Goal: Task Accomplishment & Management: Manage account settings

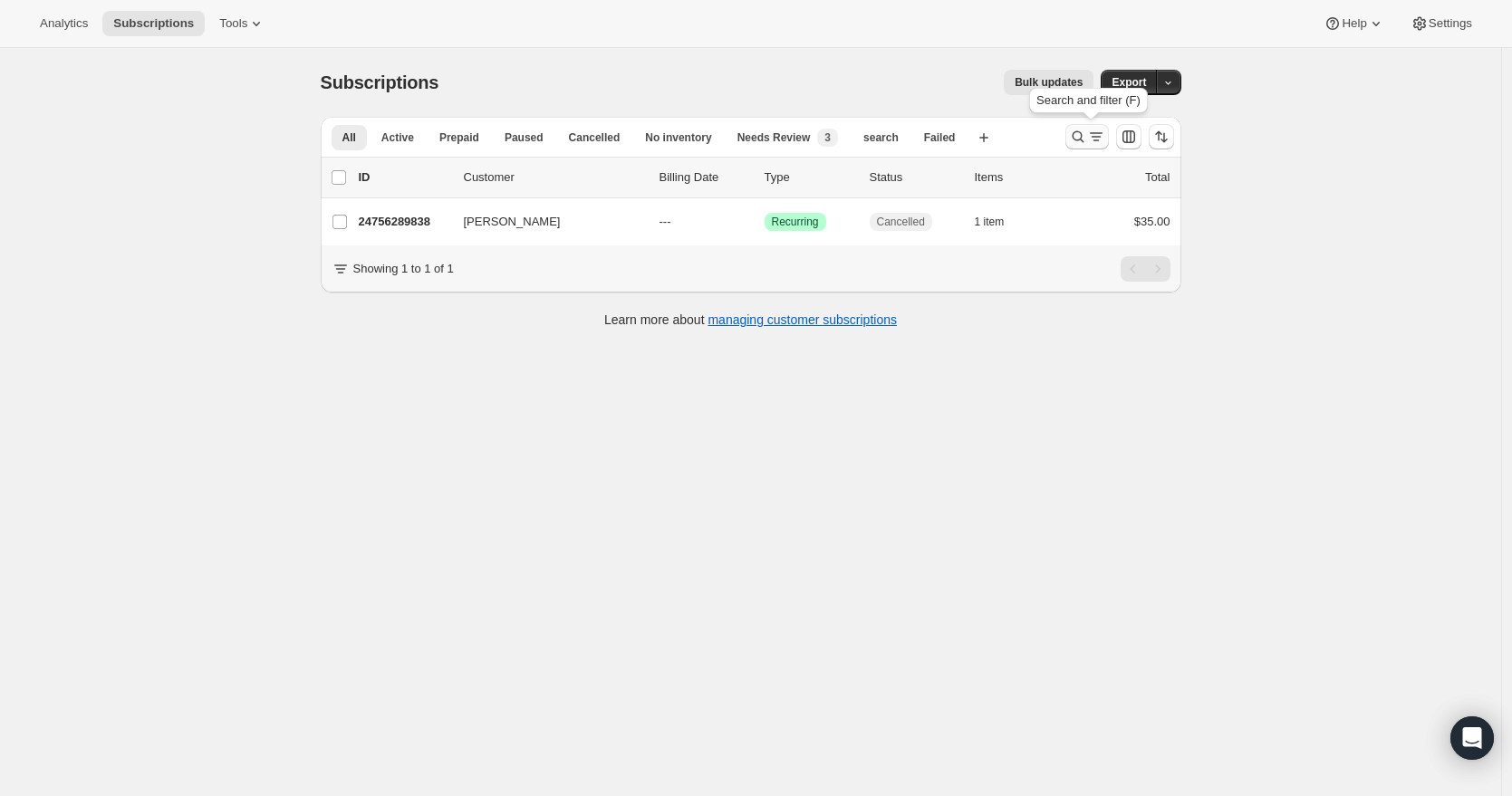
click at [1077, 135] on icon "Search and filter results" at bounding box center [1077, 137] width 12 height 12
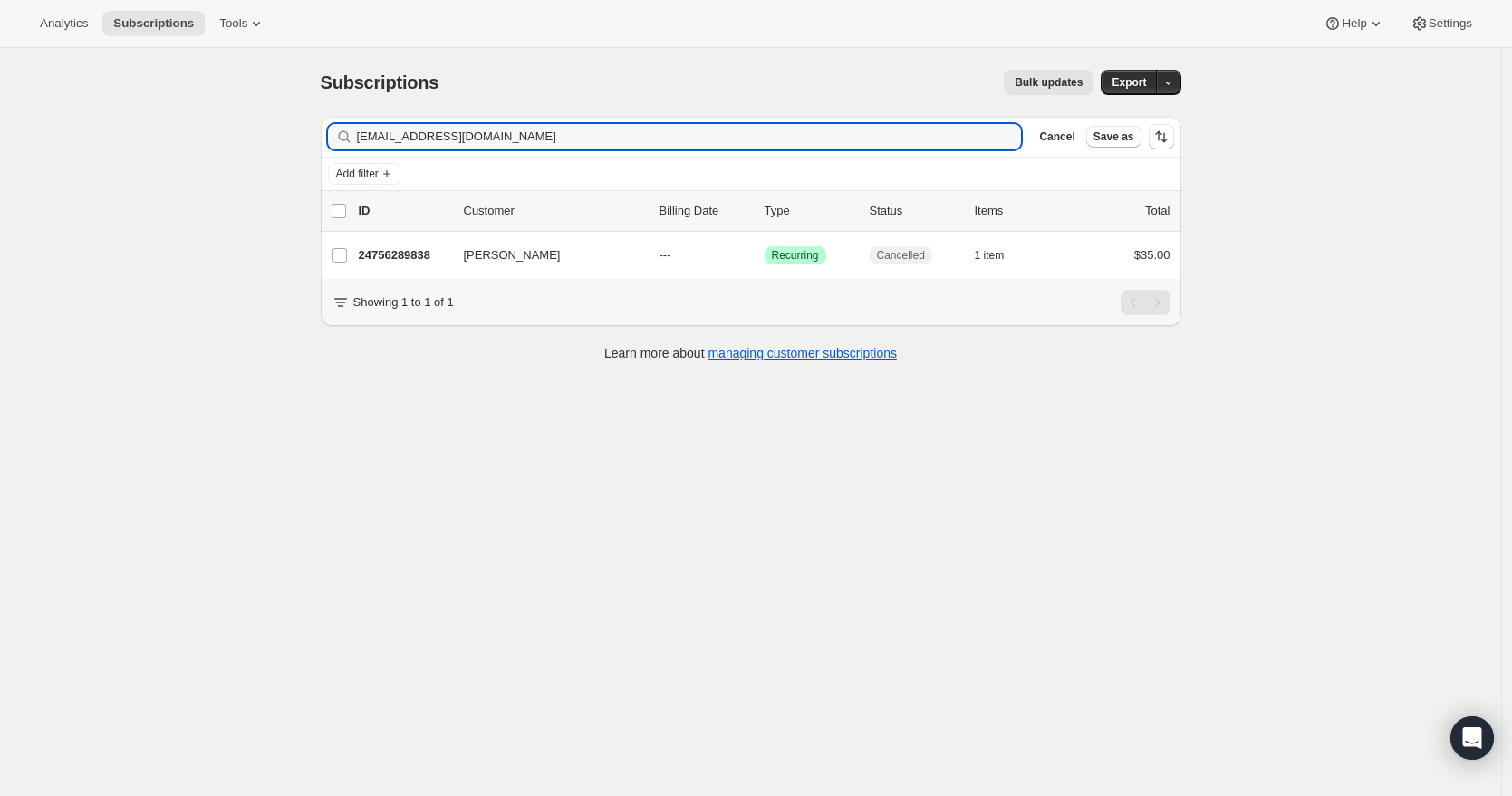
drag, startPoint x: 493, startPoint y: 135, endPoint x: 319, endPoint y: 127, distance: 174.2
click at [319, 127] on div "Filter subscribers jr5124@yahoo.com Clear Cancel Save as Add filter 0 selected …" at bounding box center [744, 241] width 875 height 278
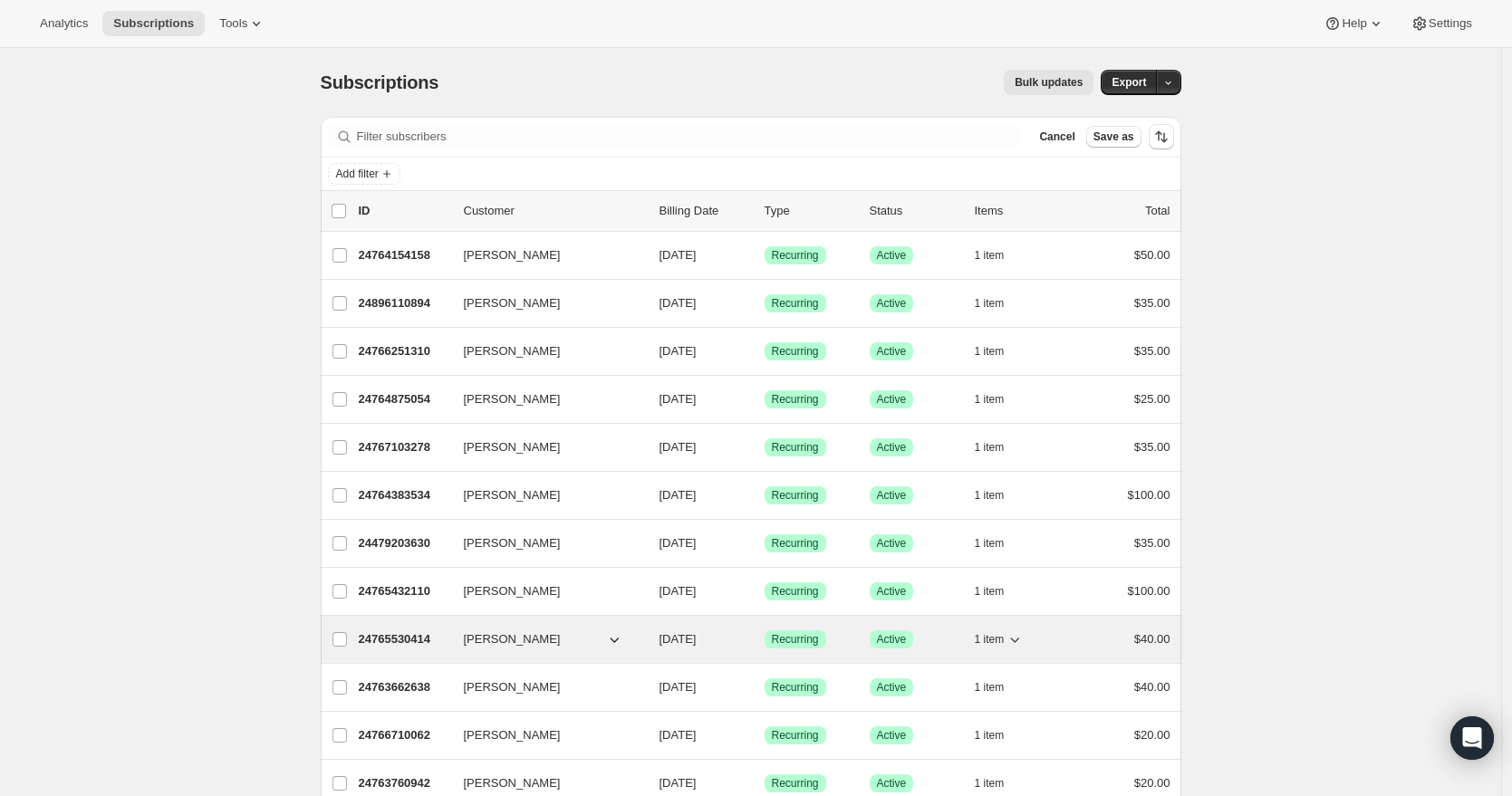
click at [425, 641] on p "24765530414" at bounding box center [403, 639] width 90 height 18
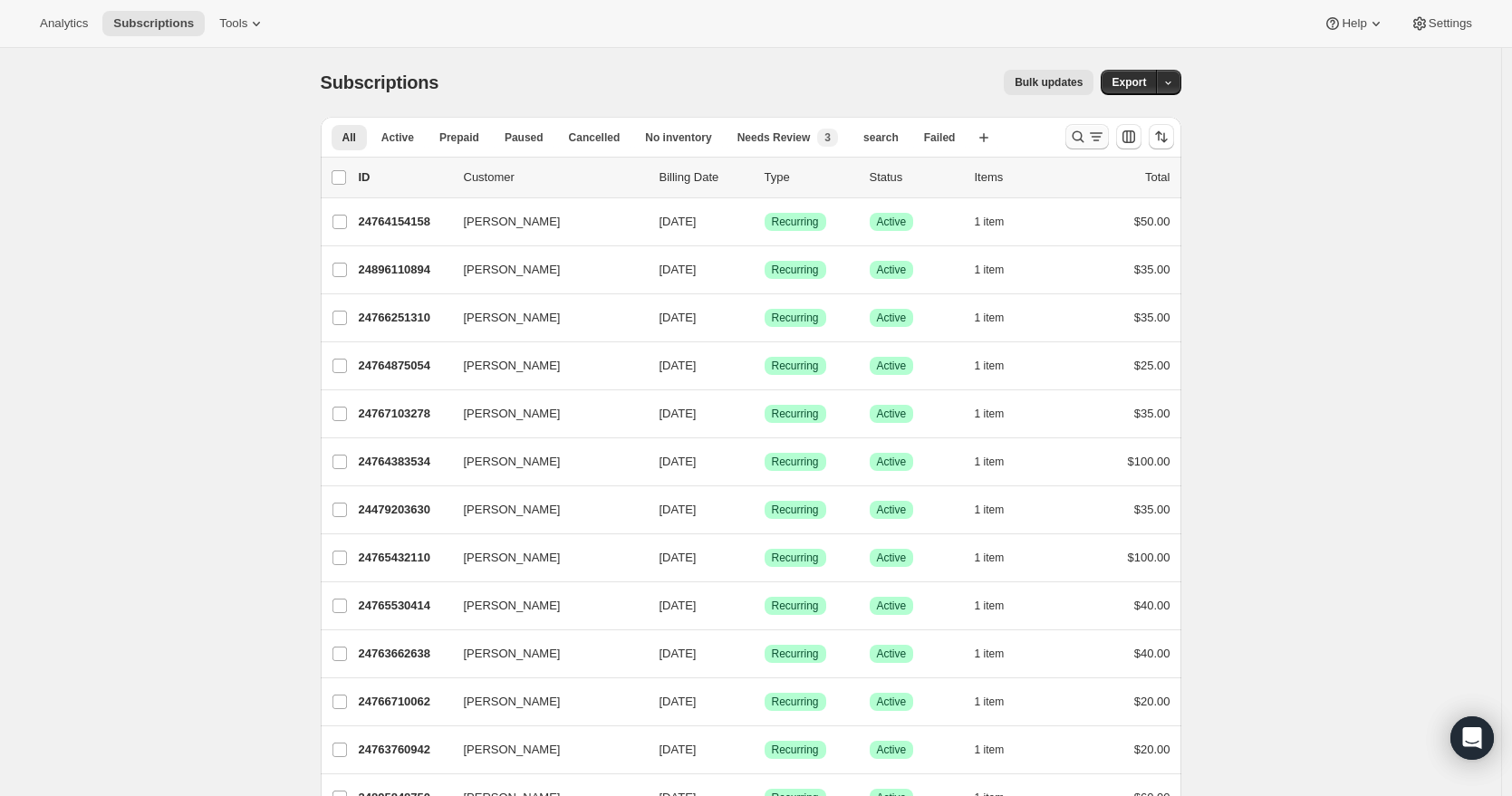
click at [1089, 131] on div "Search and filter results" at bounding box center [1087, 136] width 36 height 18
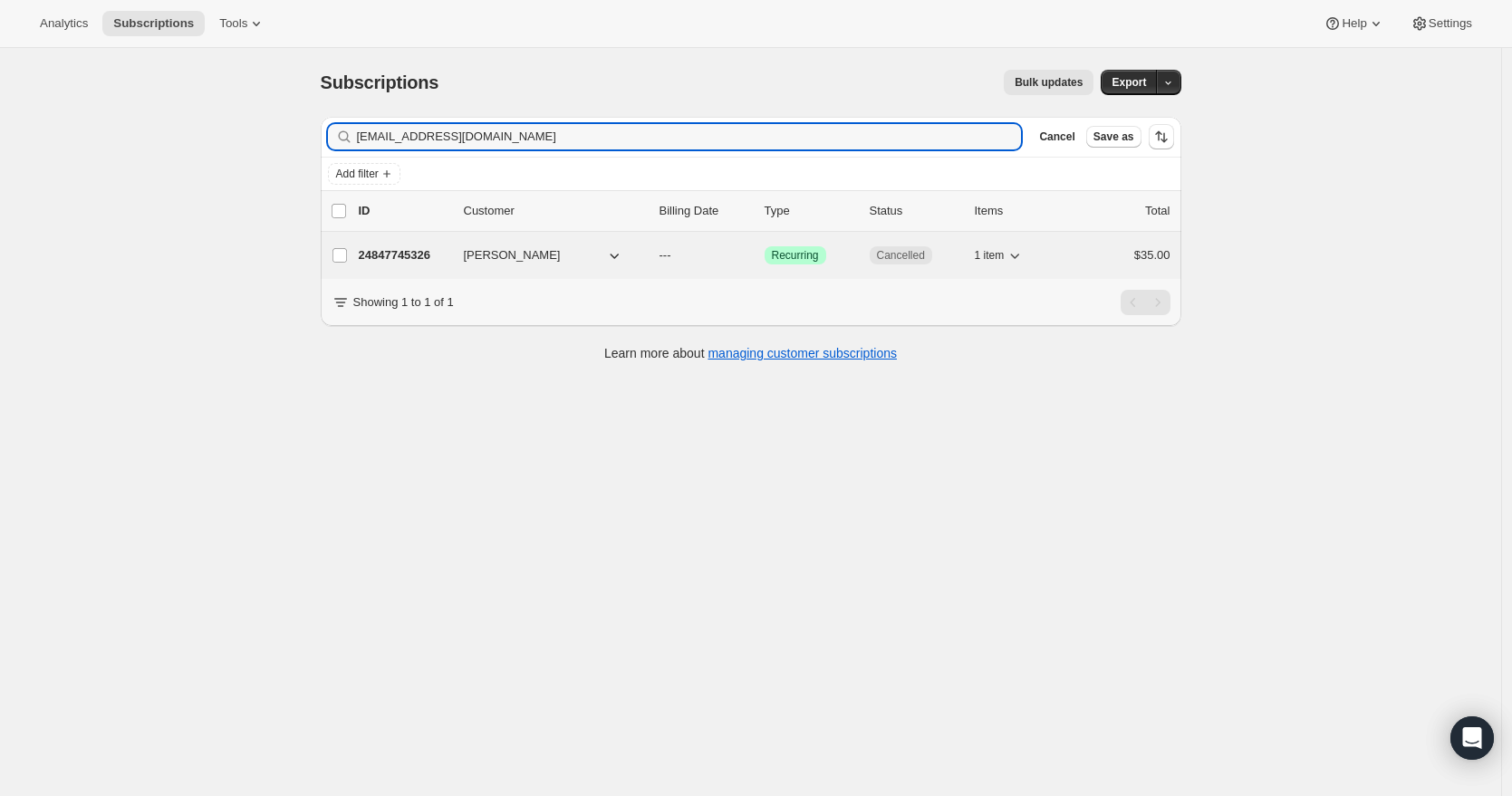
type input "[EMAIL_ADDRESS][DOMAIN_NAME]"
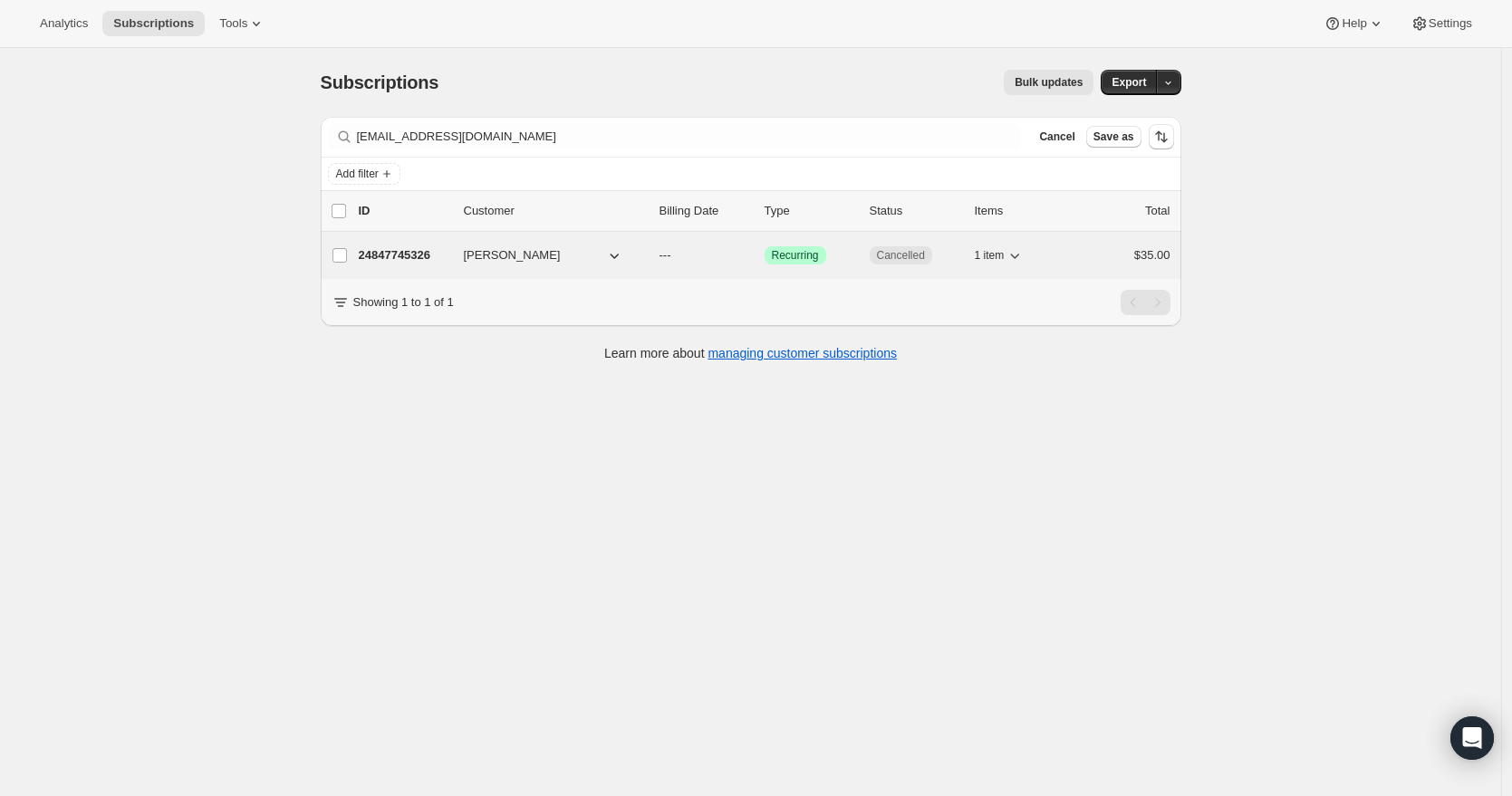
click at [615, 263] on icon "button" at bounding box center [614, 255] width 18 height 18
click at [479, 252] on span "[PERSON_NAME]" at bounding box center [512, 255] width 97 height 18
click at [434, 255] on p "24847745326" at bounding box center [403, 255] width 90 height 18
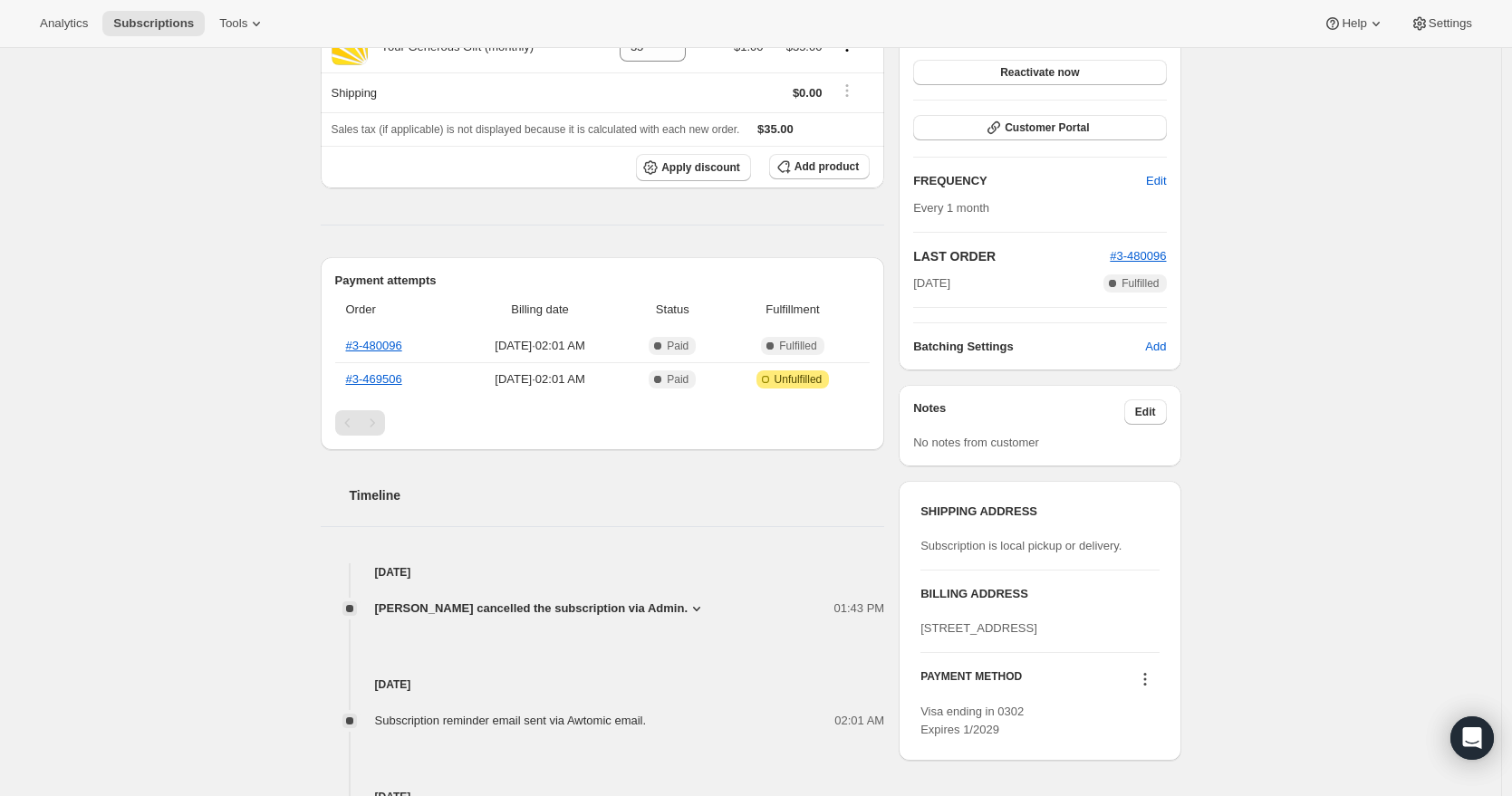
scroll to position [600, 0]
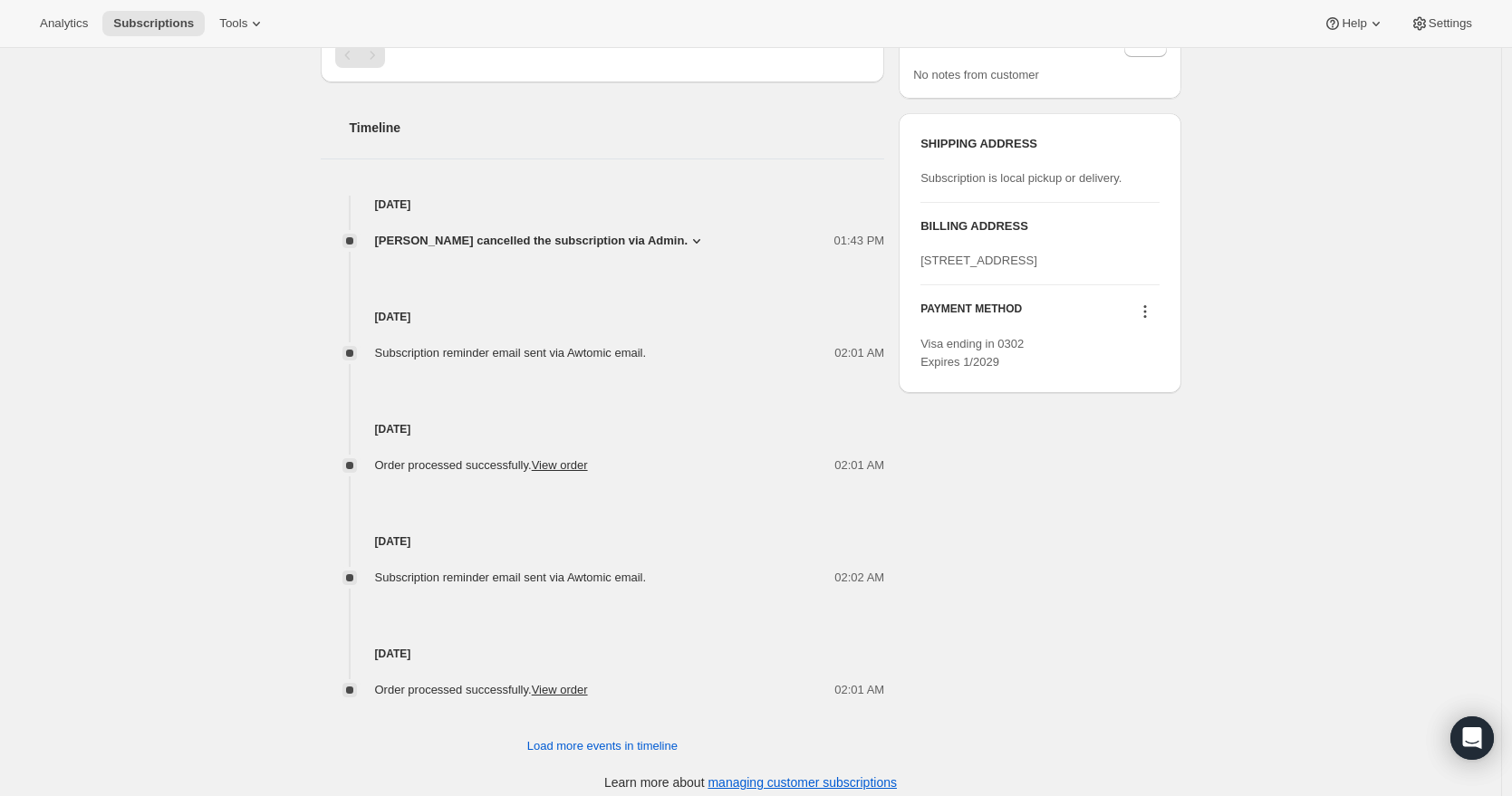
click at [685, 242] on span "[PERSON_NAME] cancelled the subscription via Admin." at bounding box center [532, 240] width 314 height 18
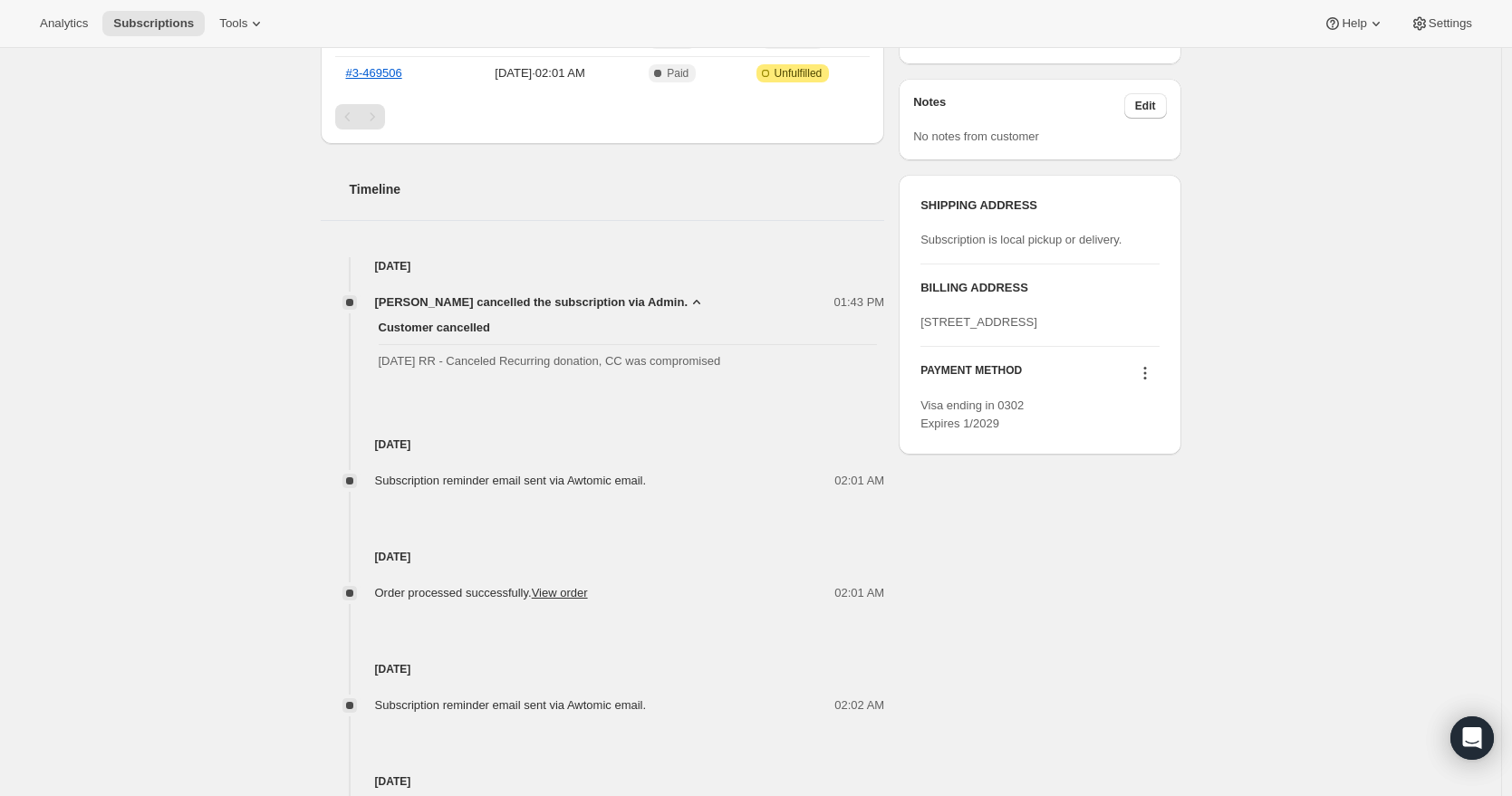
scroll to position [391, 0]
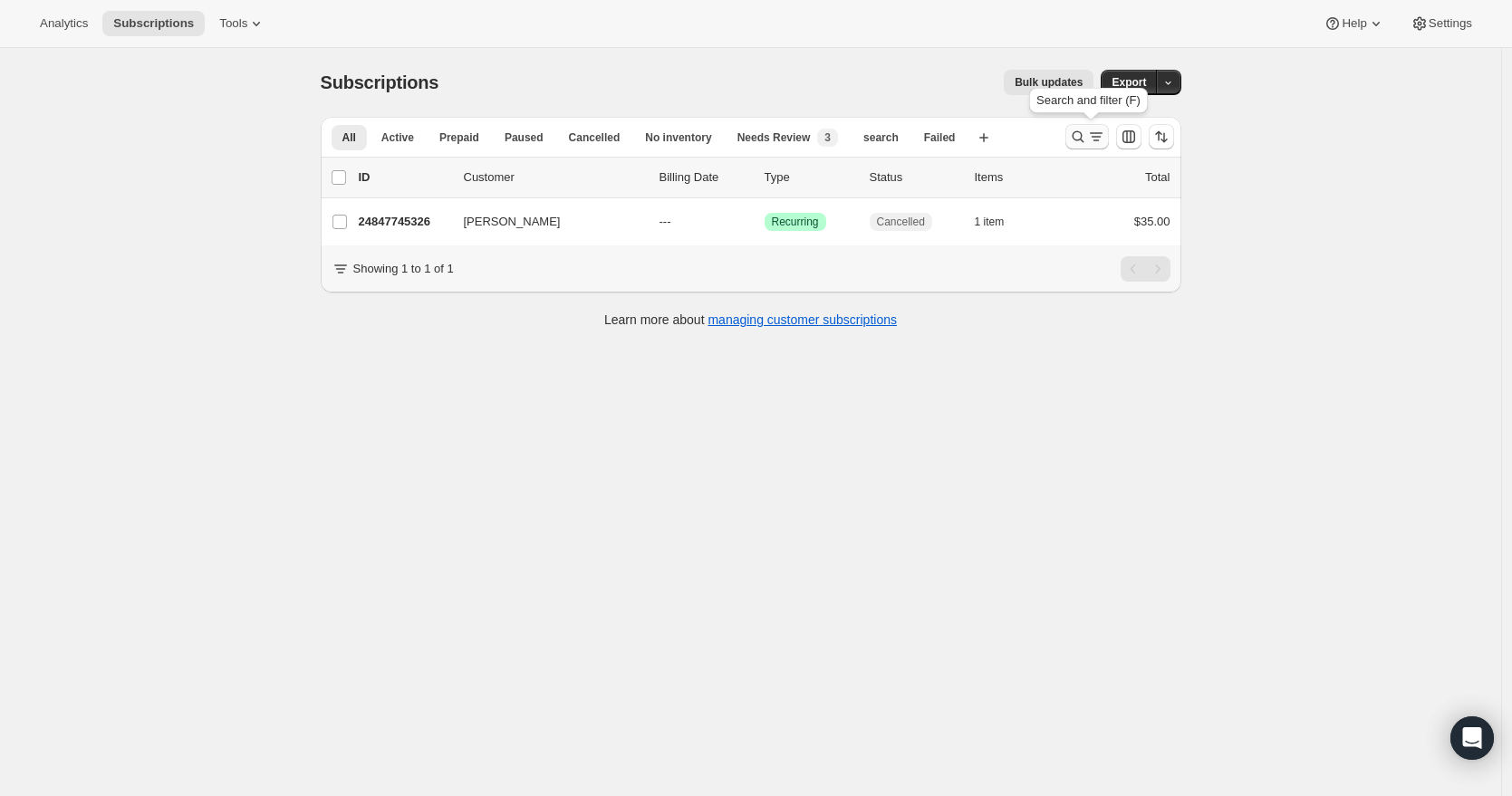
click at [1084, 141] on icon "Search and filter results" at bounding box center [1077, 136] width 18 height 18
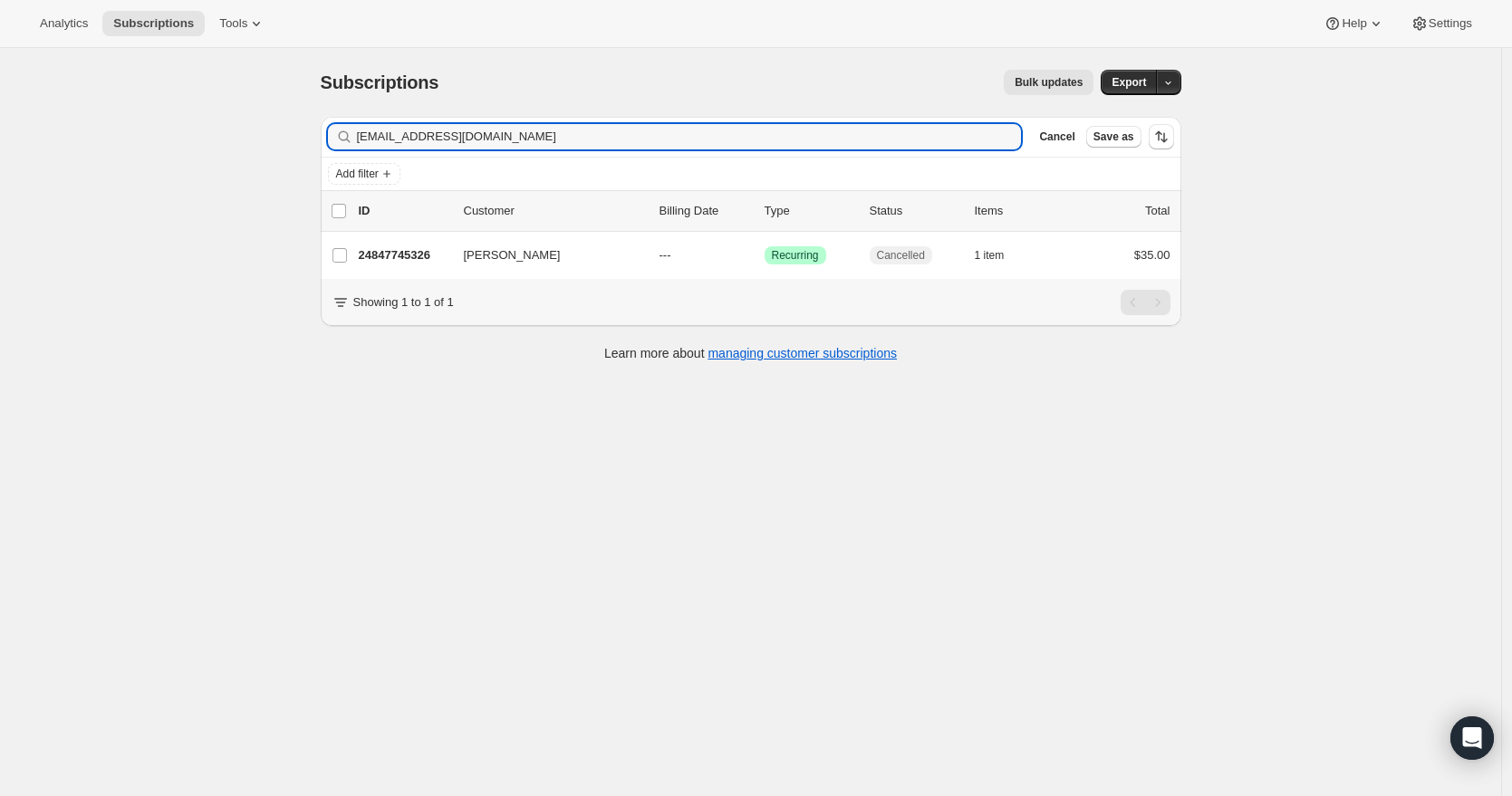
drag, startPoint x: 492, startPoint y: 132, endPoint x: 311, endPoint y: 132, distance: 181.0
click at [299, 131] on div "Subscriptions. This page is ready Subscriptions Bulk updates More actions Bulk …" at bounding box center [750, 446] width 1501 height 796
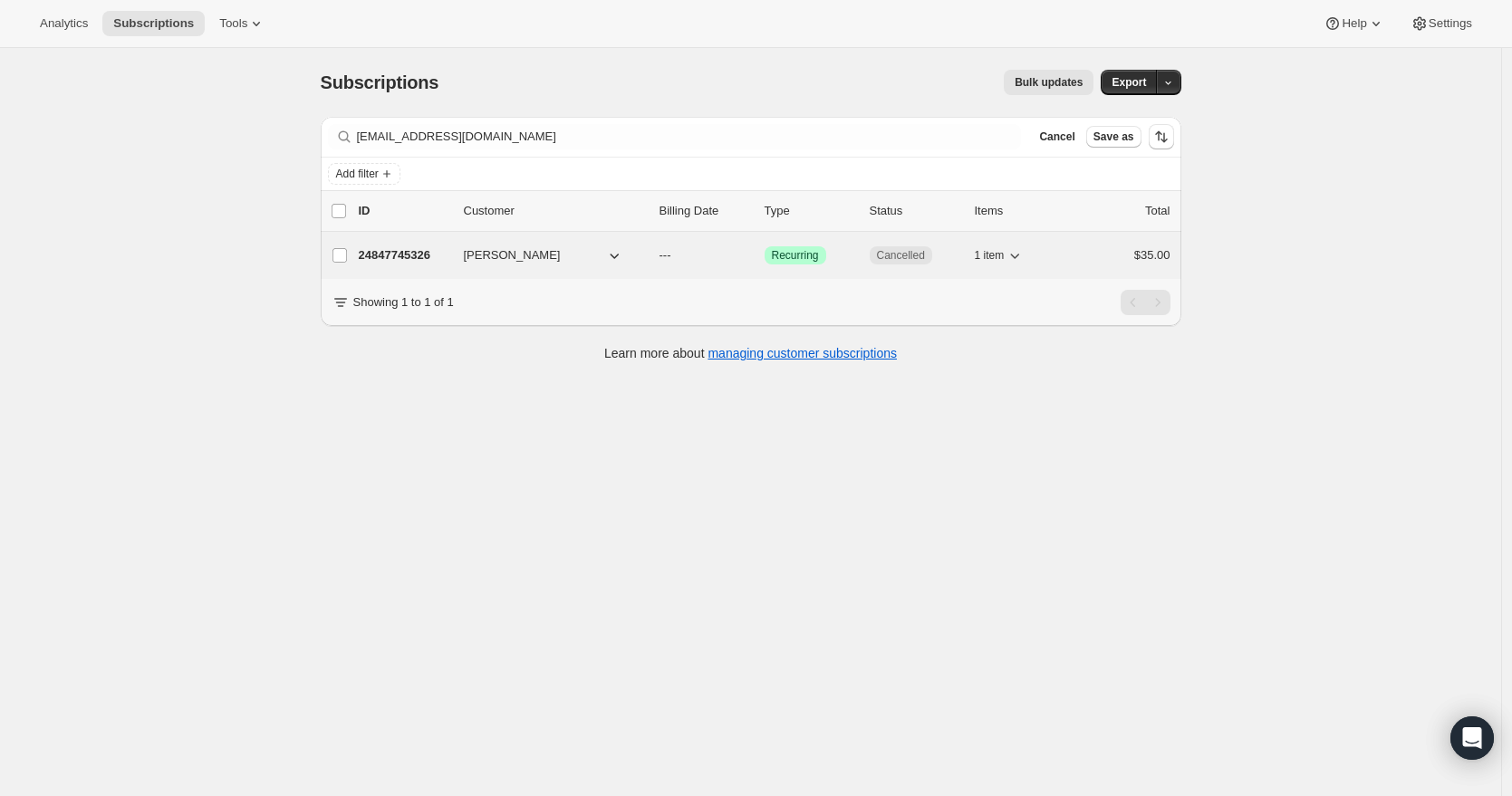
click at [446, 262] on p "24847745326" at bounding box center [403, 255] width 90 height 18
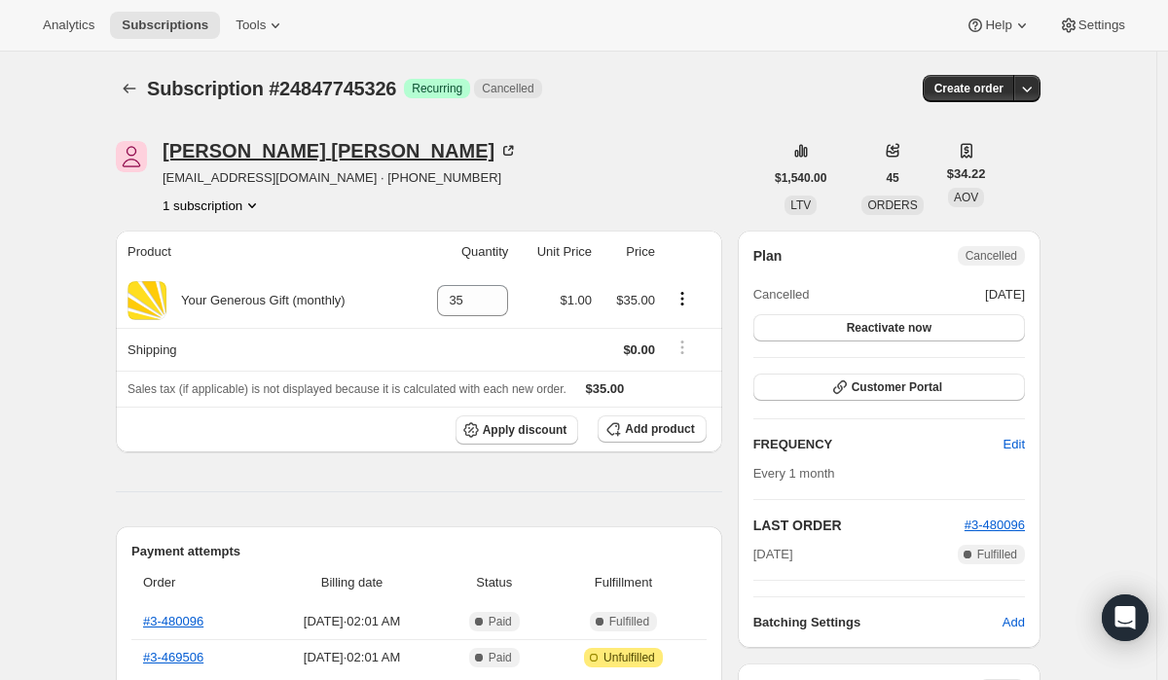
click at [194, 147] on div "Elaine Cubas" at bounding box center [339, 150] width 355 height 19
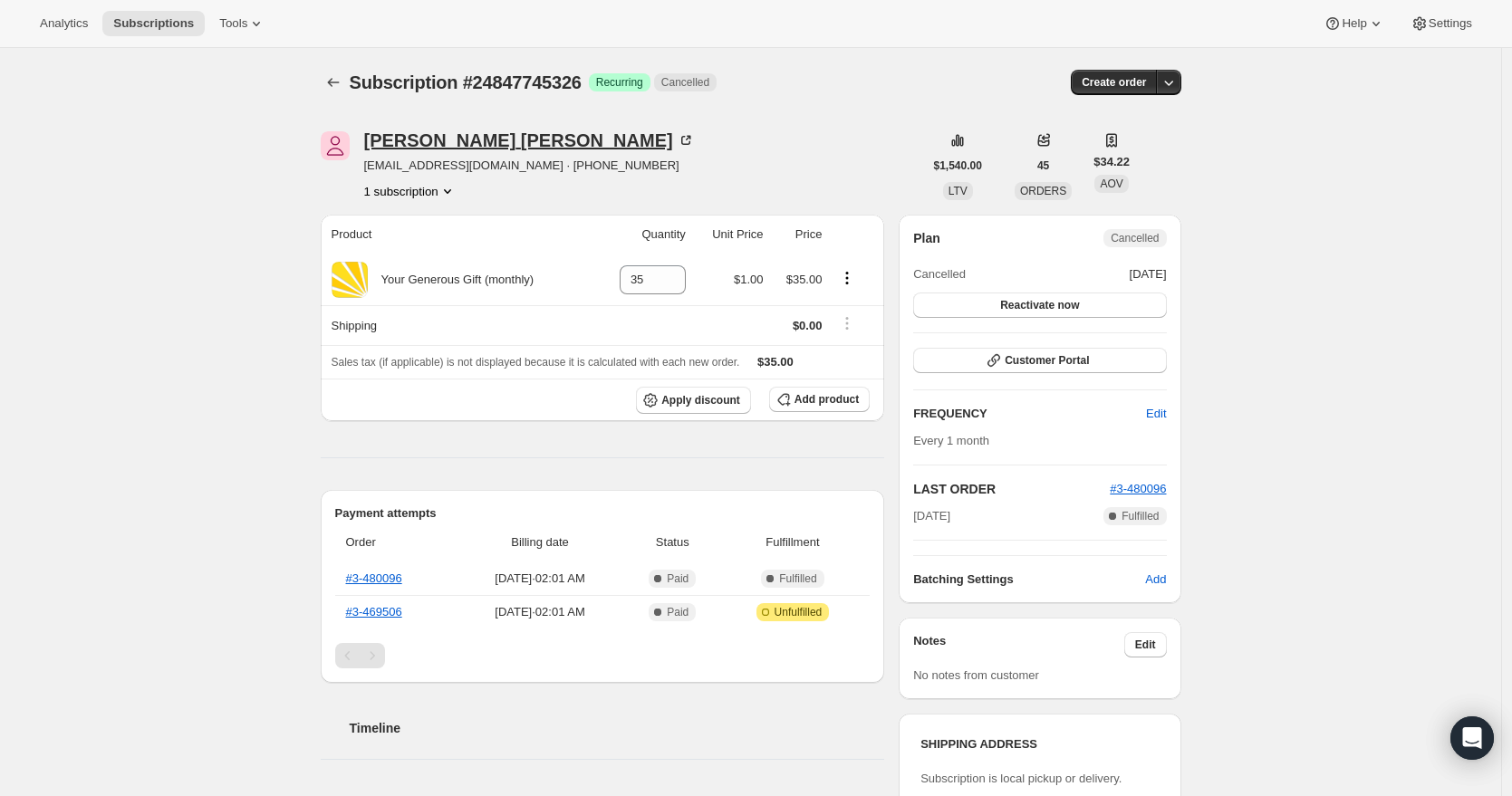
click at [442, 142] on div "Elaine Cubas" at bounding box center [529, 140] width 331 height 18
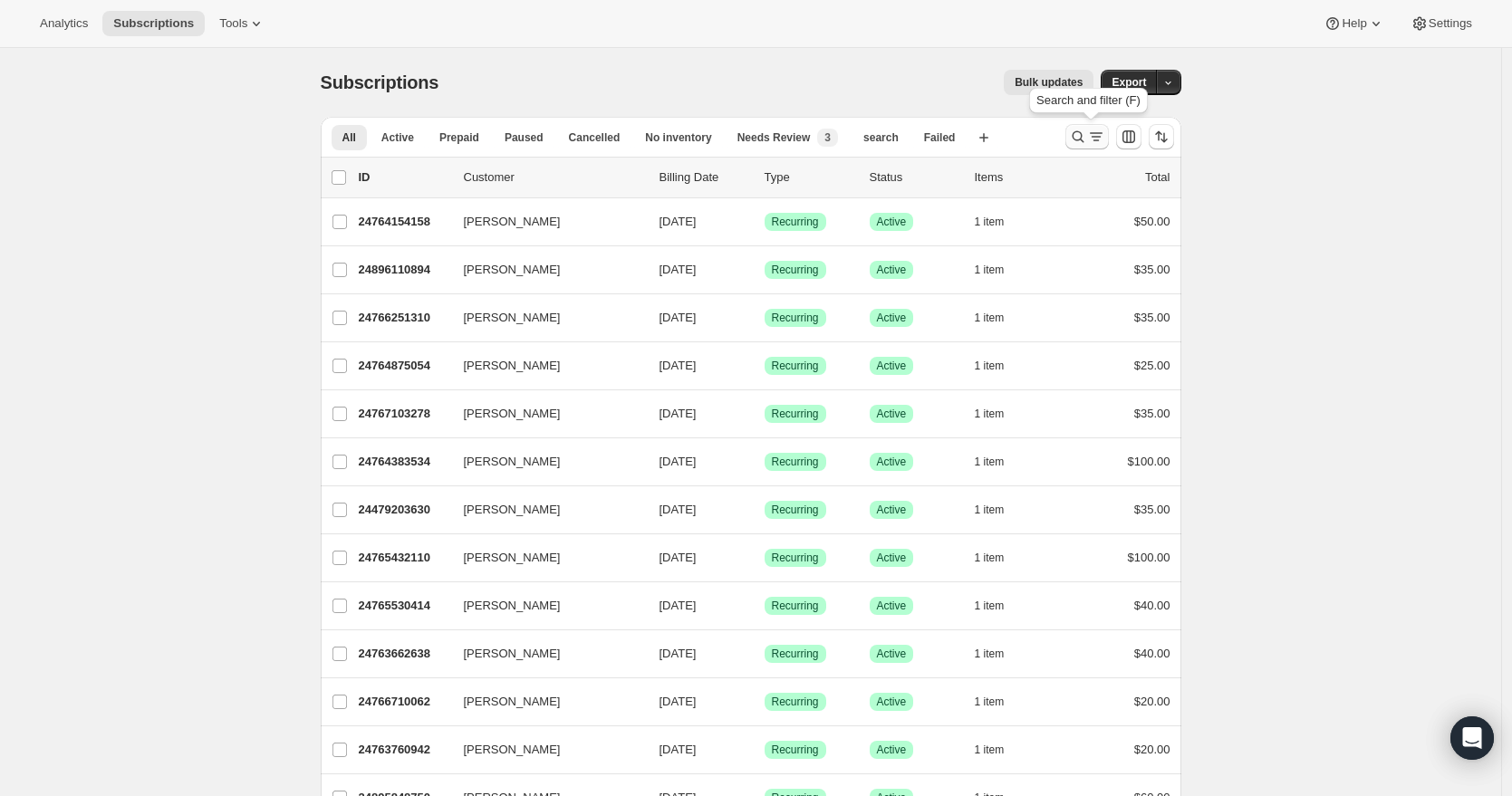
click at [1083, 138] on icon "Search and filter results" at bounding box center [1077, 136] width 18 height 18
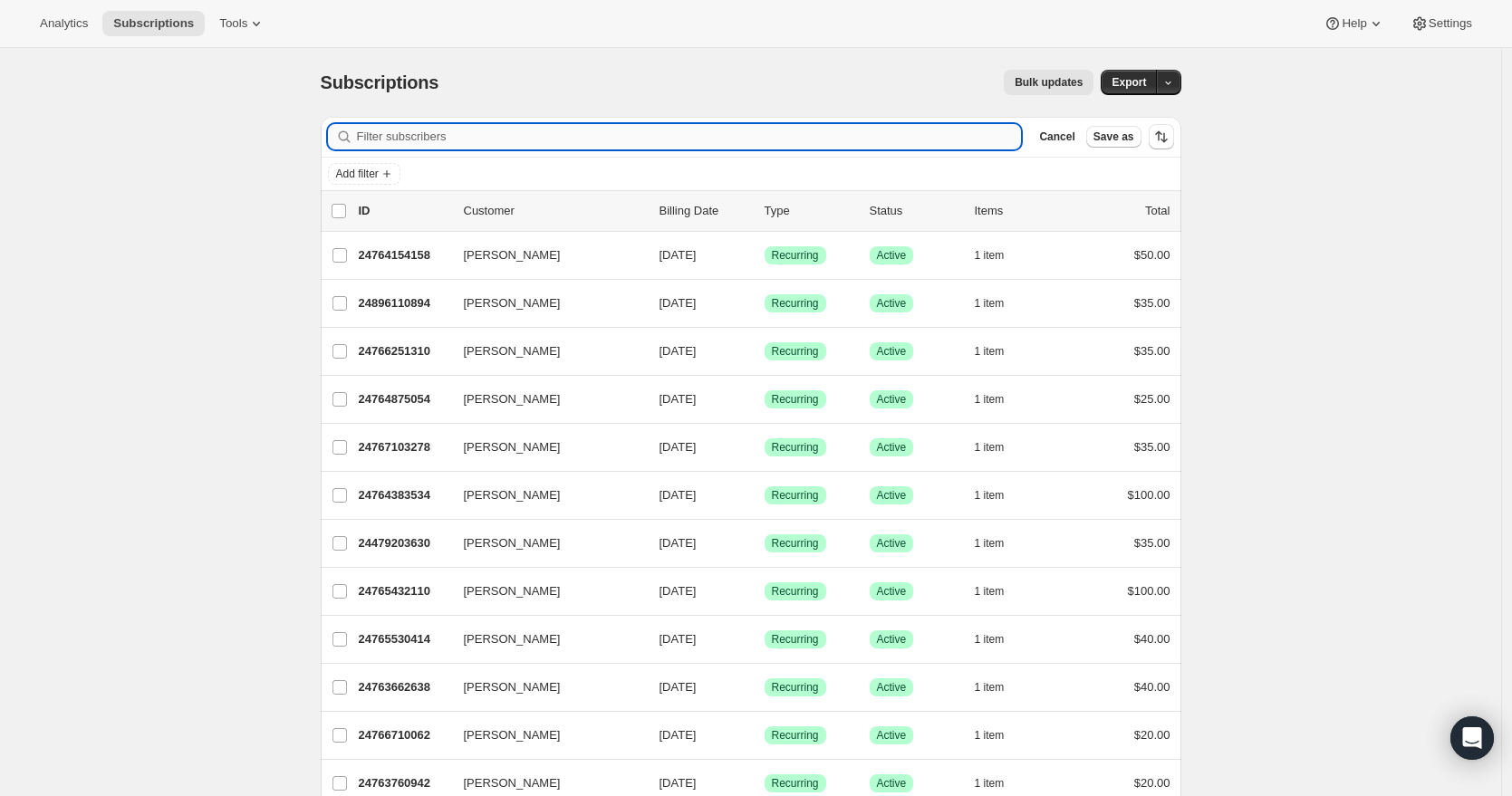
click at [645, 136] on input "Filter subscribers" at bounding box center [689, 136] width 665 height 25
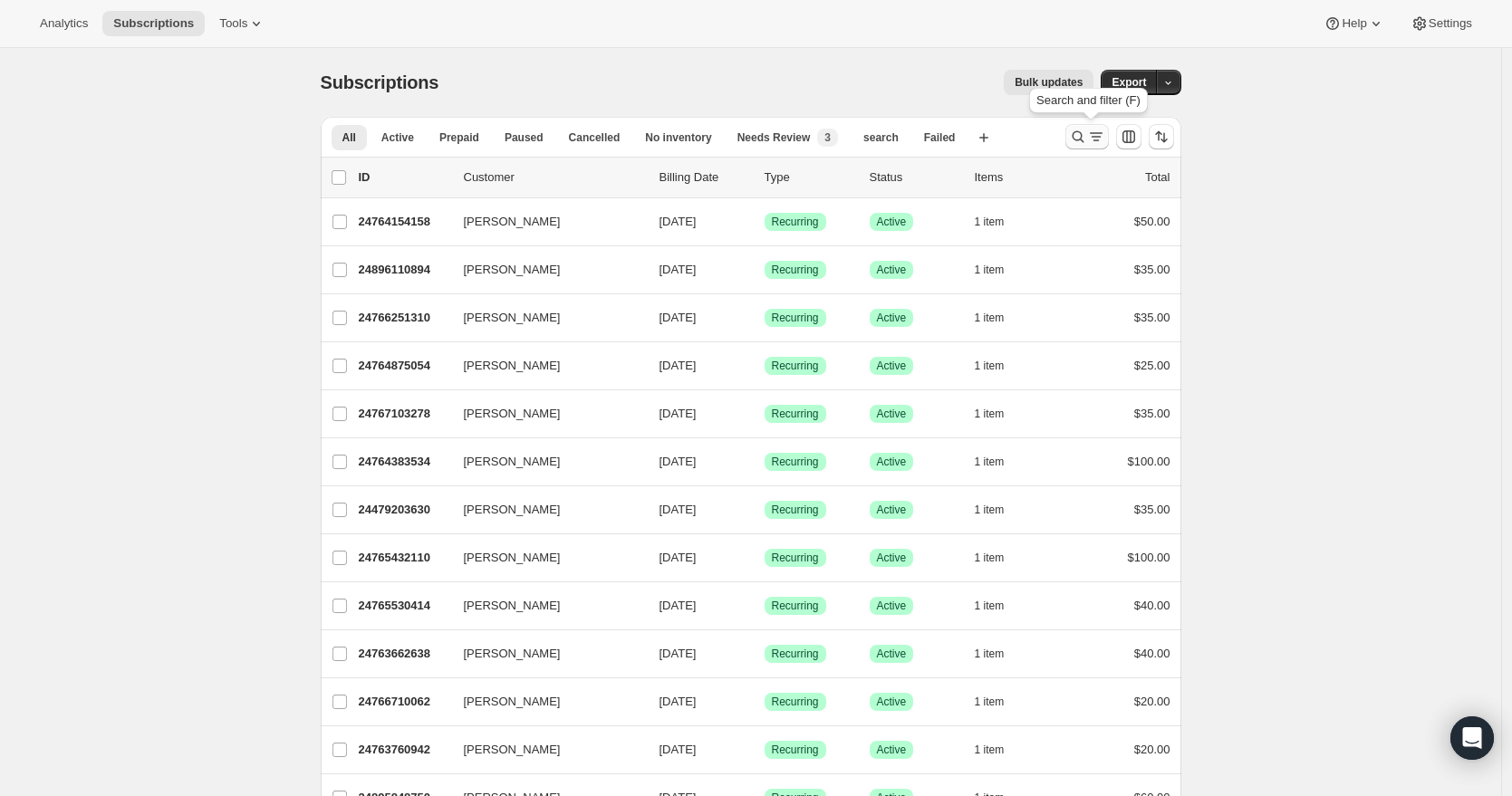
click at [1079, 130] on icon "Search and filter results" at bounding box center [1077, 136] width 18 height 18
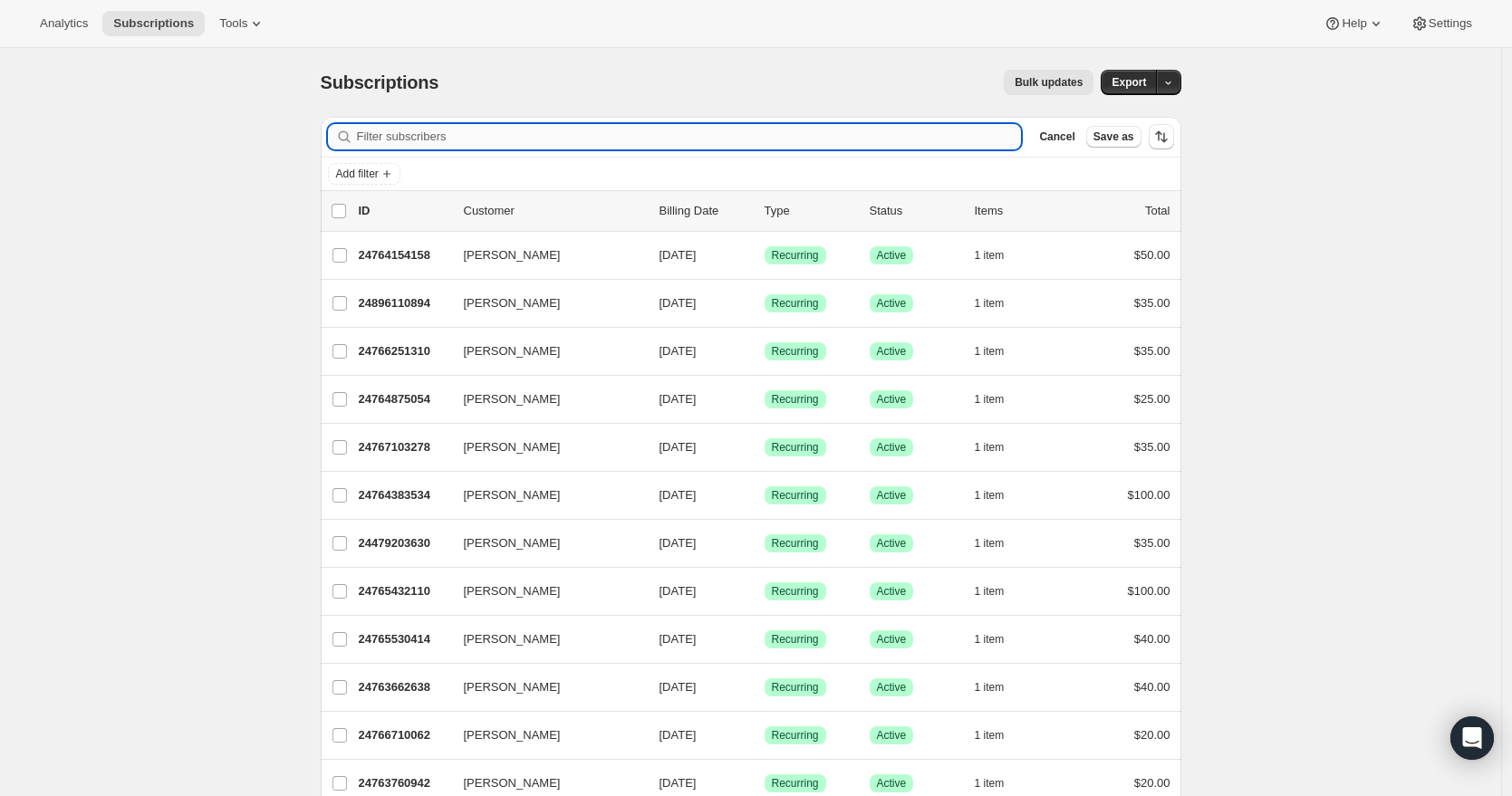
click at [602, 136] on input "Filter subscribers" at bounding box center [689, 136] width 665 height 25
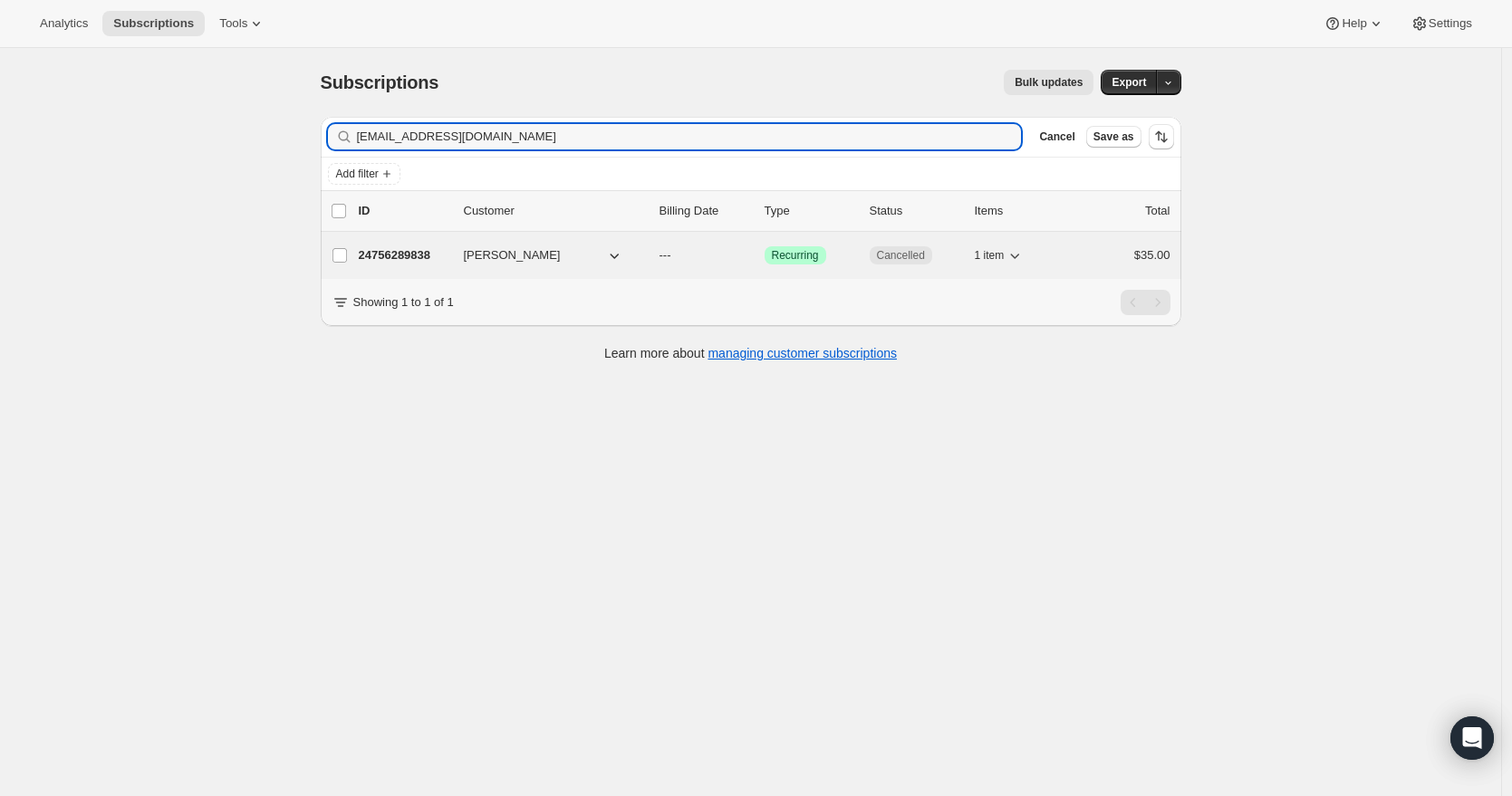
type input "[EMAIL_ADDRESS][DOMAIN_NAME]"
click at [538, 259] on span "[PERSON_NAME]" at bounding box center [512, 255] width 97 height 18
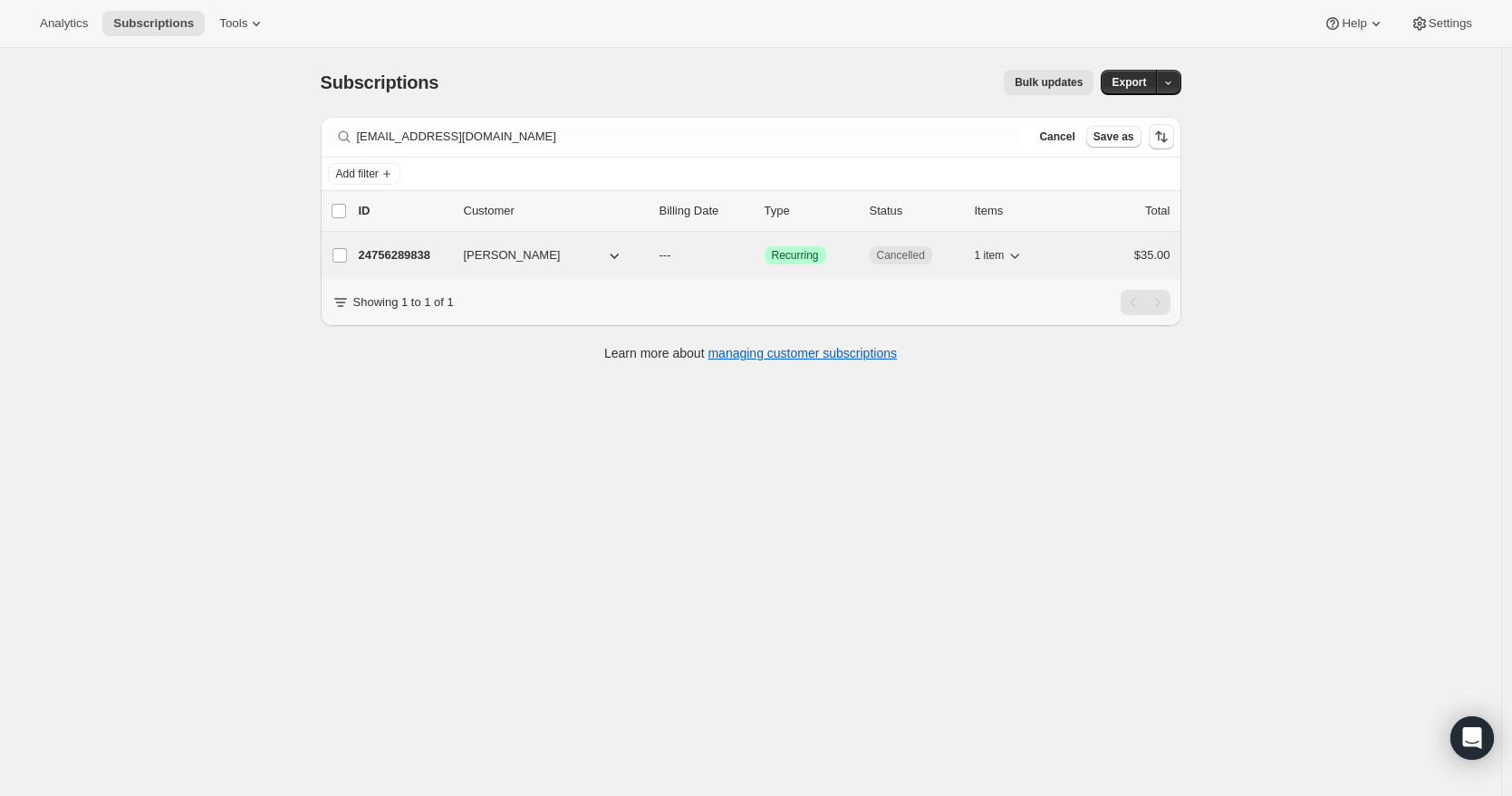
click at [425, 254] on p "24756289838" at bounding box center [403, 255] width 90 height 18
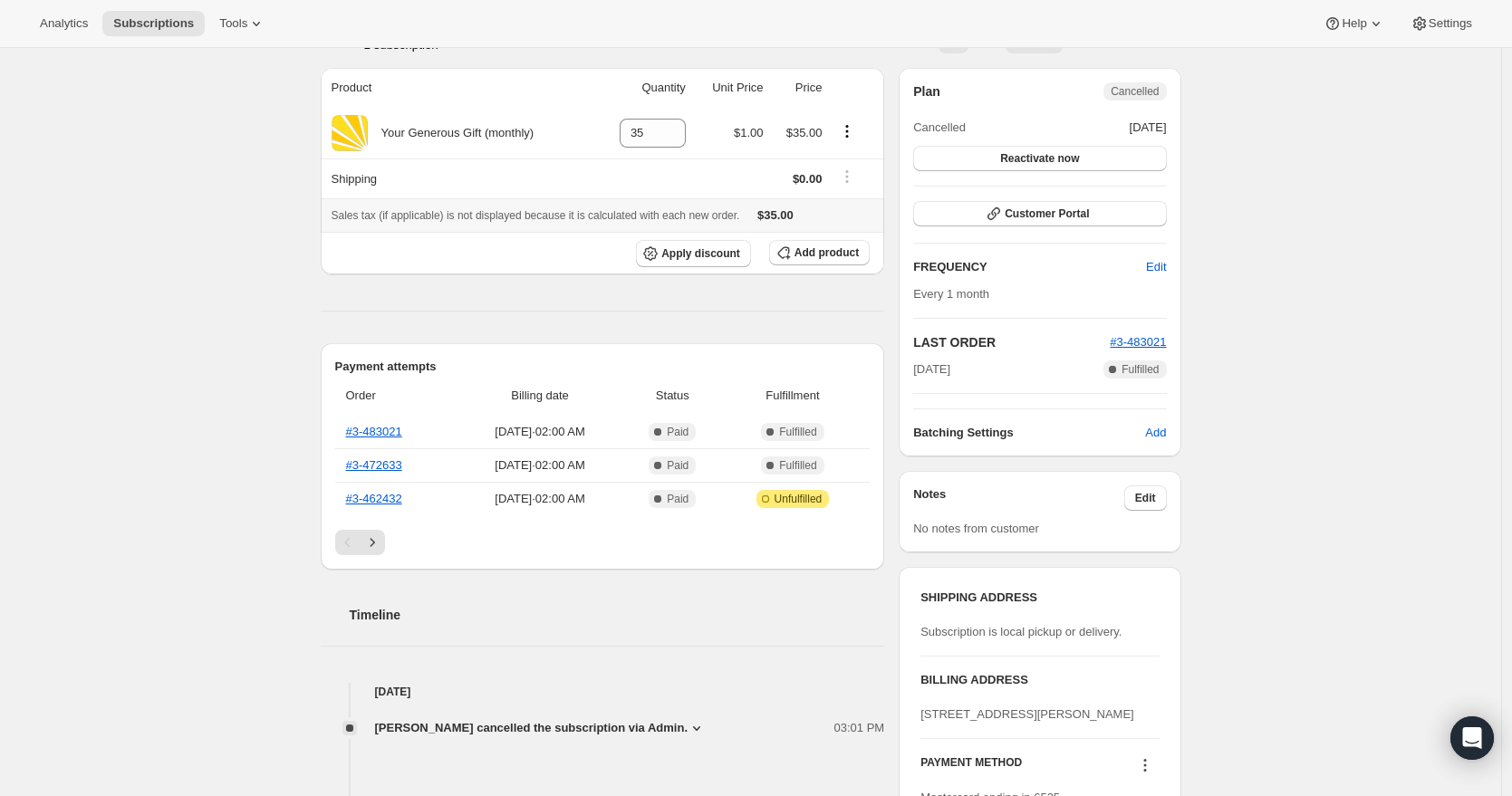
scroll to position [647, 0]
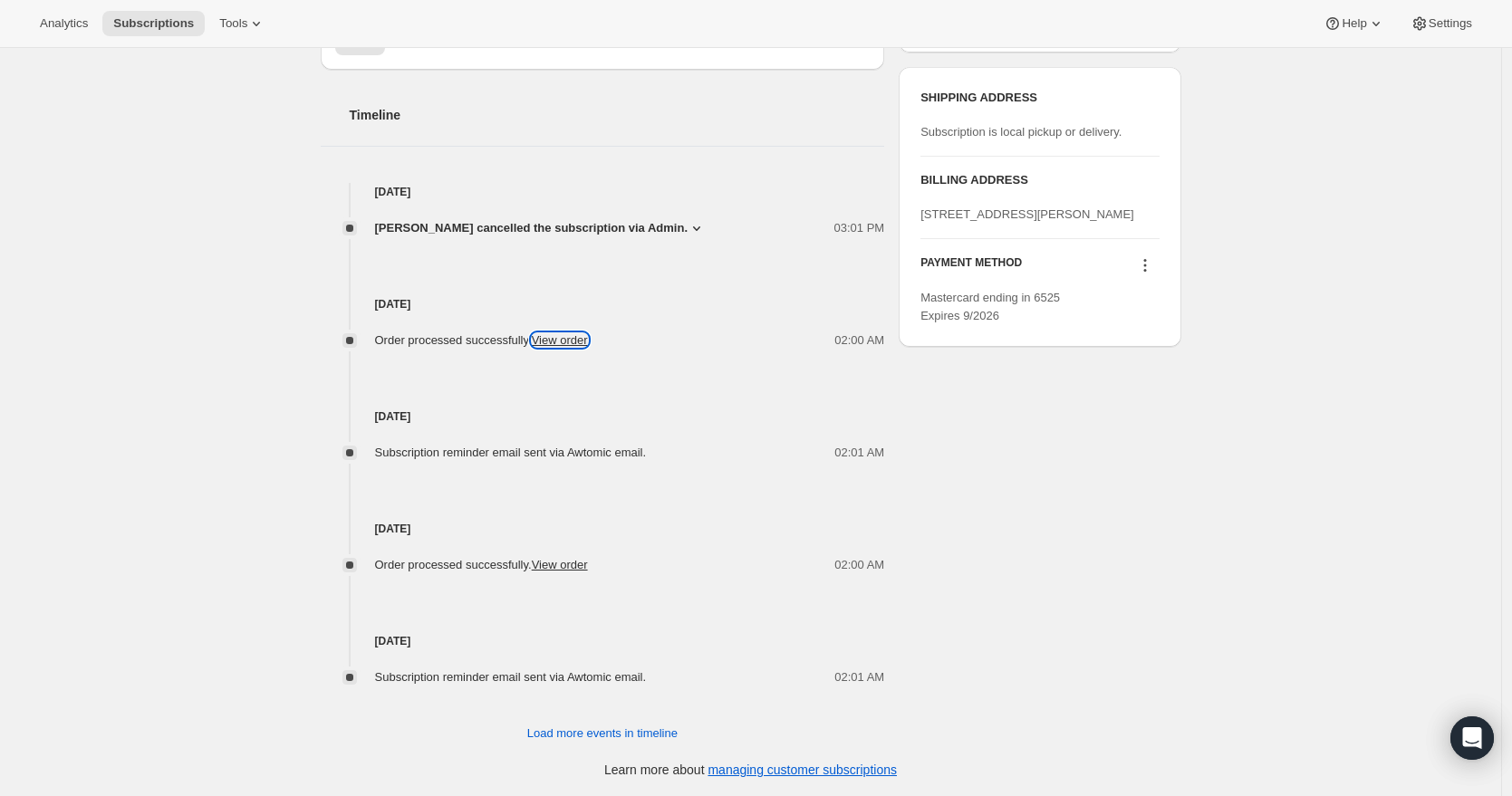
click at [577, 343] on link "View order" at bounding box center [560, 340] width 56 height 14
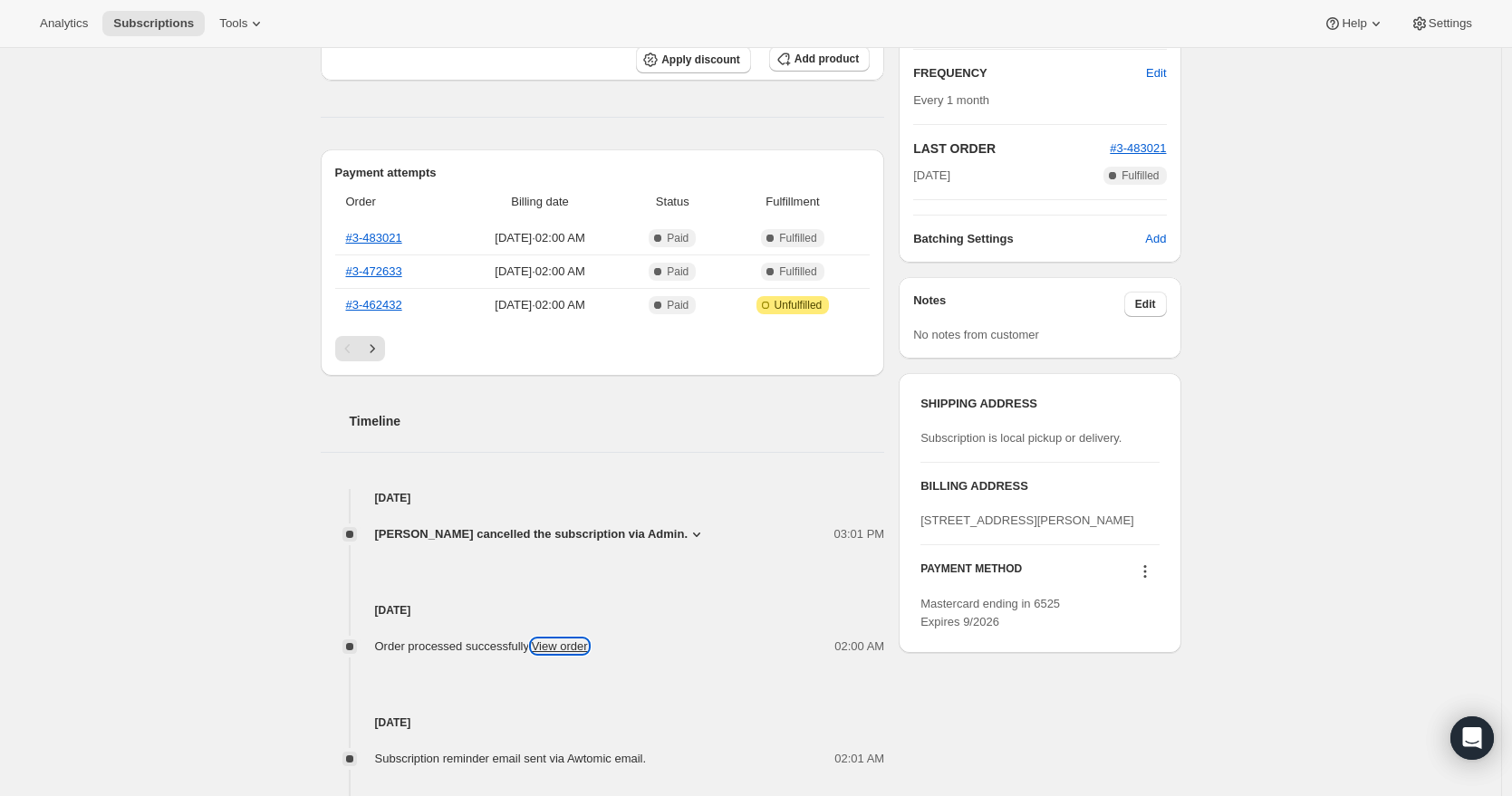
scroll to position [0, 0]
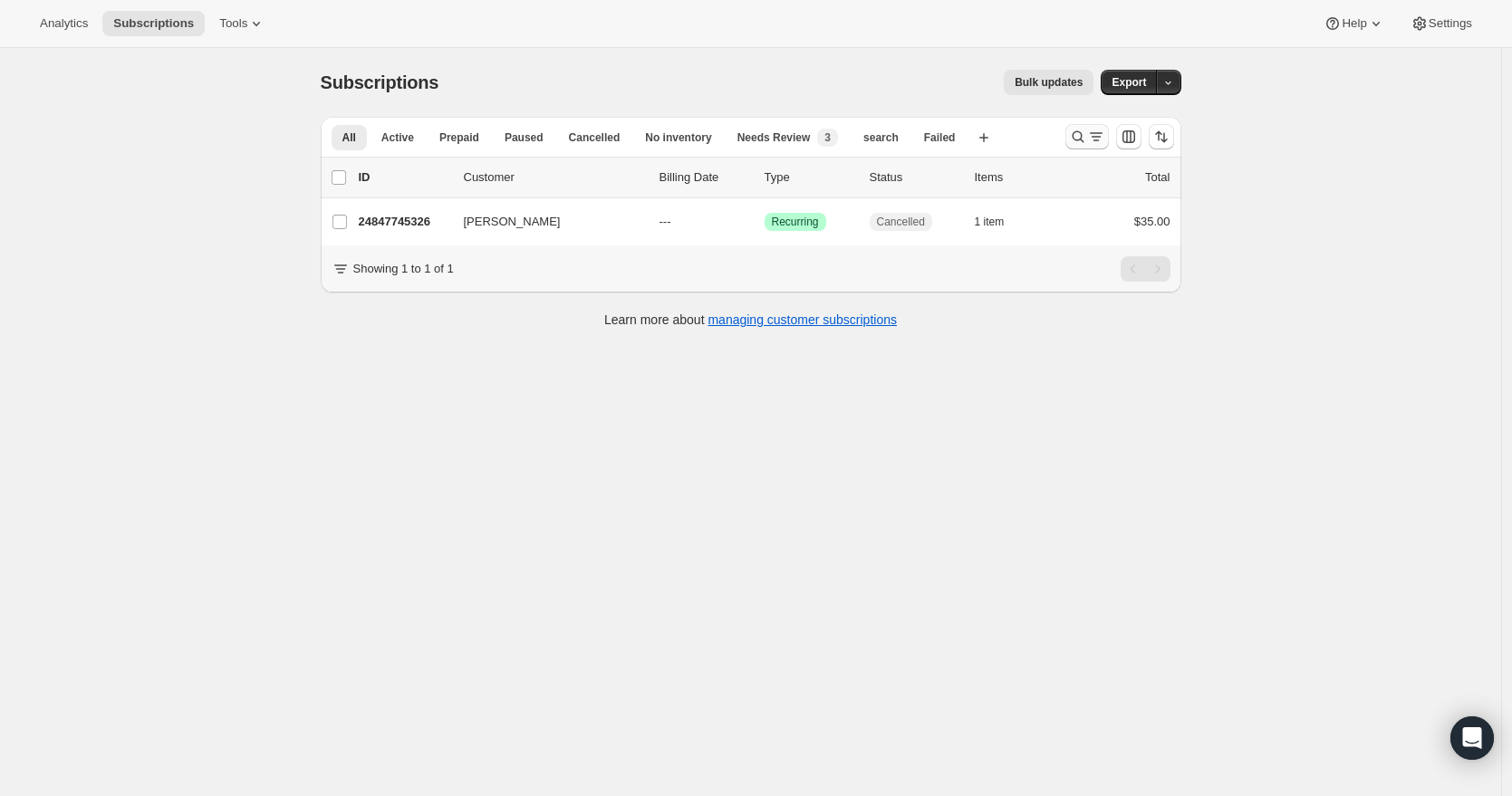
click at [1079, 133] on icon "Search and filter results" at bounding box center [1077, 136] width 18 height 18
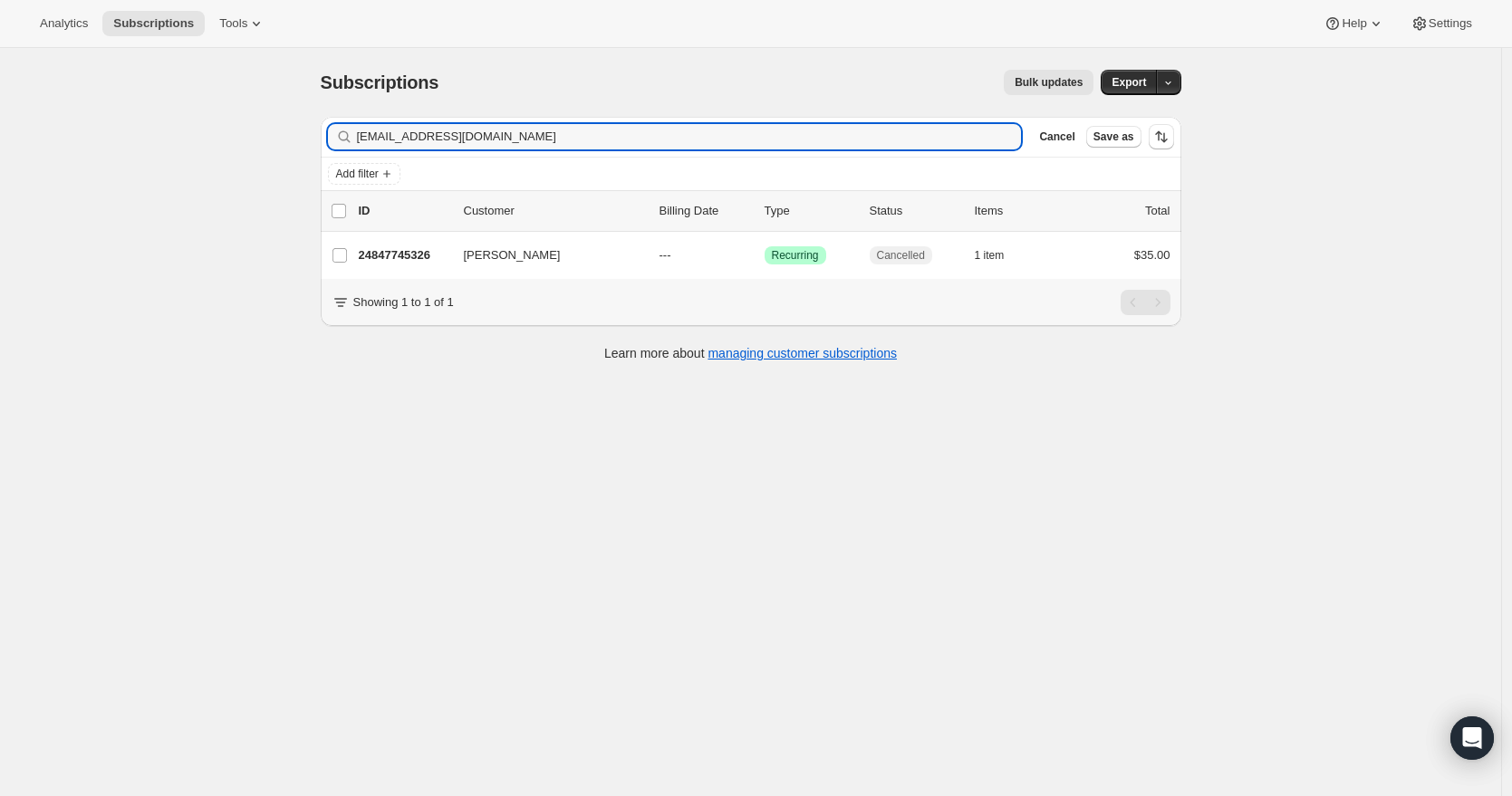
drag, startPoint x: 545, startPoint y: 140, endPoint x: 260, endPoint y: 142, distance: 285.0
click at [260, 142] on div "Subscriptions. This page is ready Subscriptions Bulk updates More actions Bulk …" at bounding box center [750, 446] width 1501 height 796
type input "rachellradigan@gmail.com"
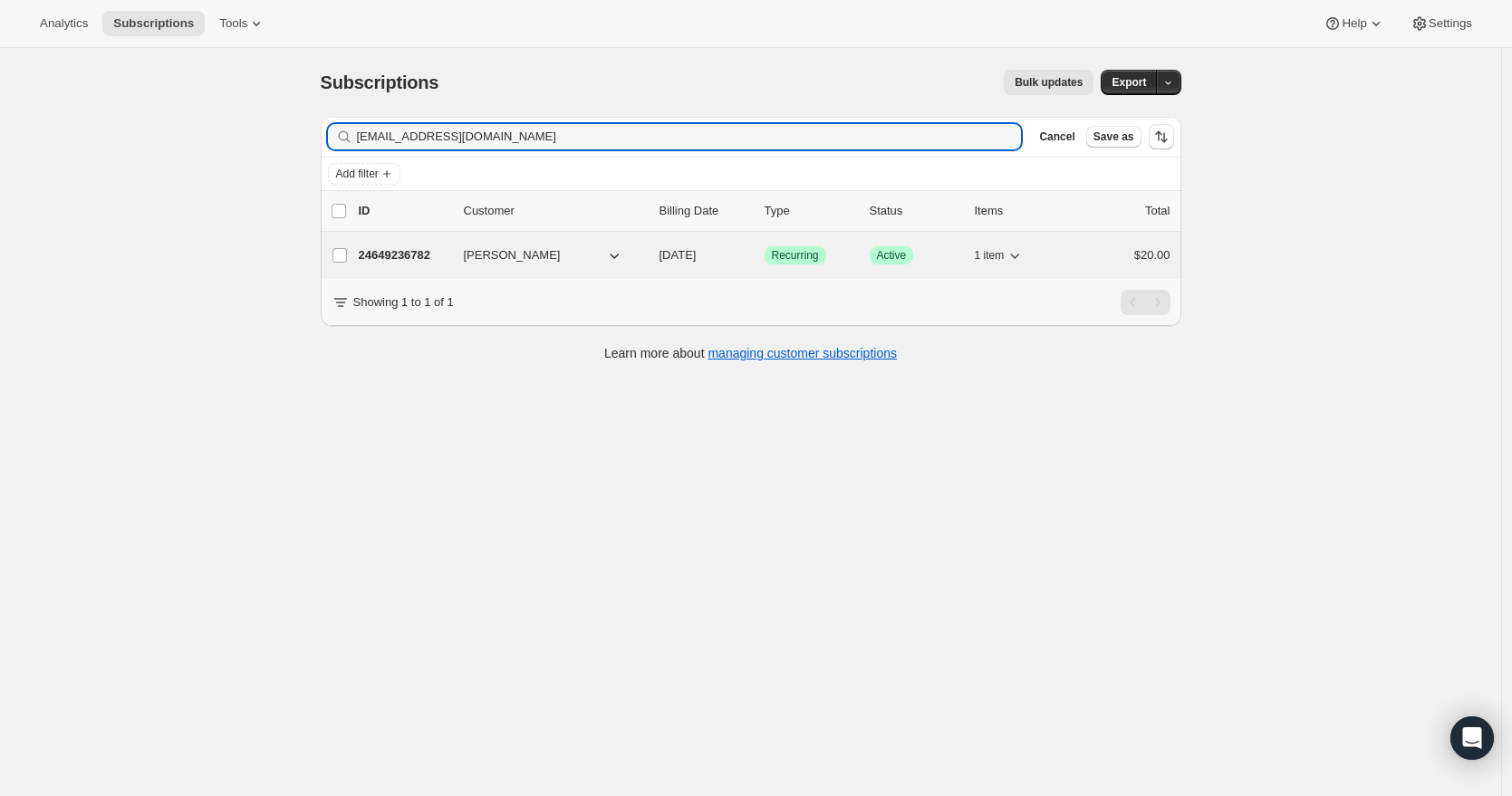
click at [490, 254] on span "Rachell Radigan" at bounding box center [512, 255] width 97 height 18
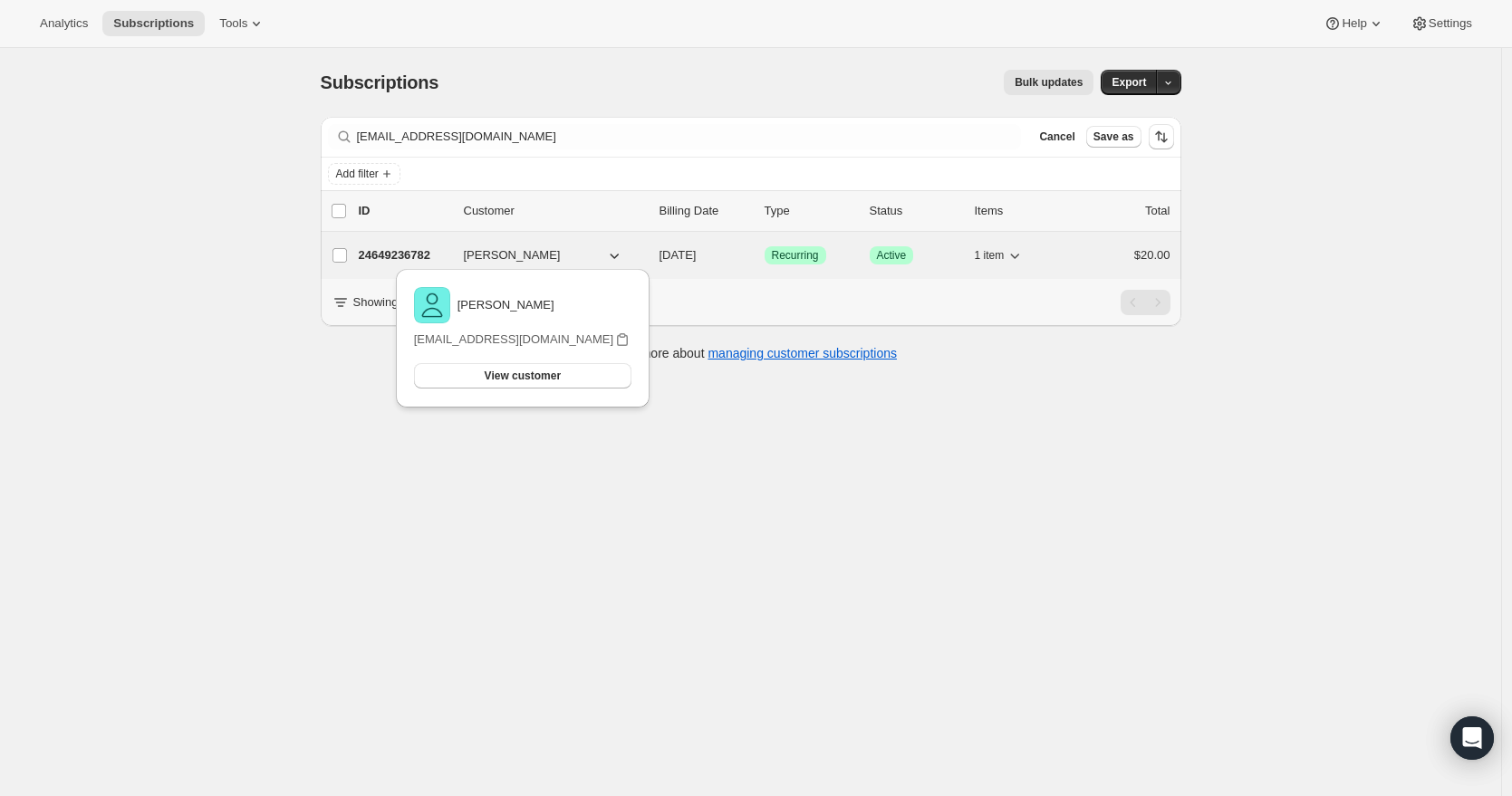
click at [386, 252] on p "24649236782" at bounding box center [403, 255] width 90 height 18
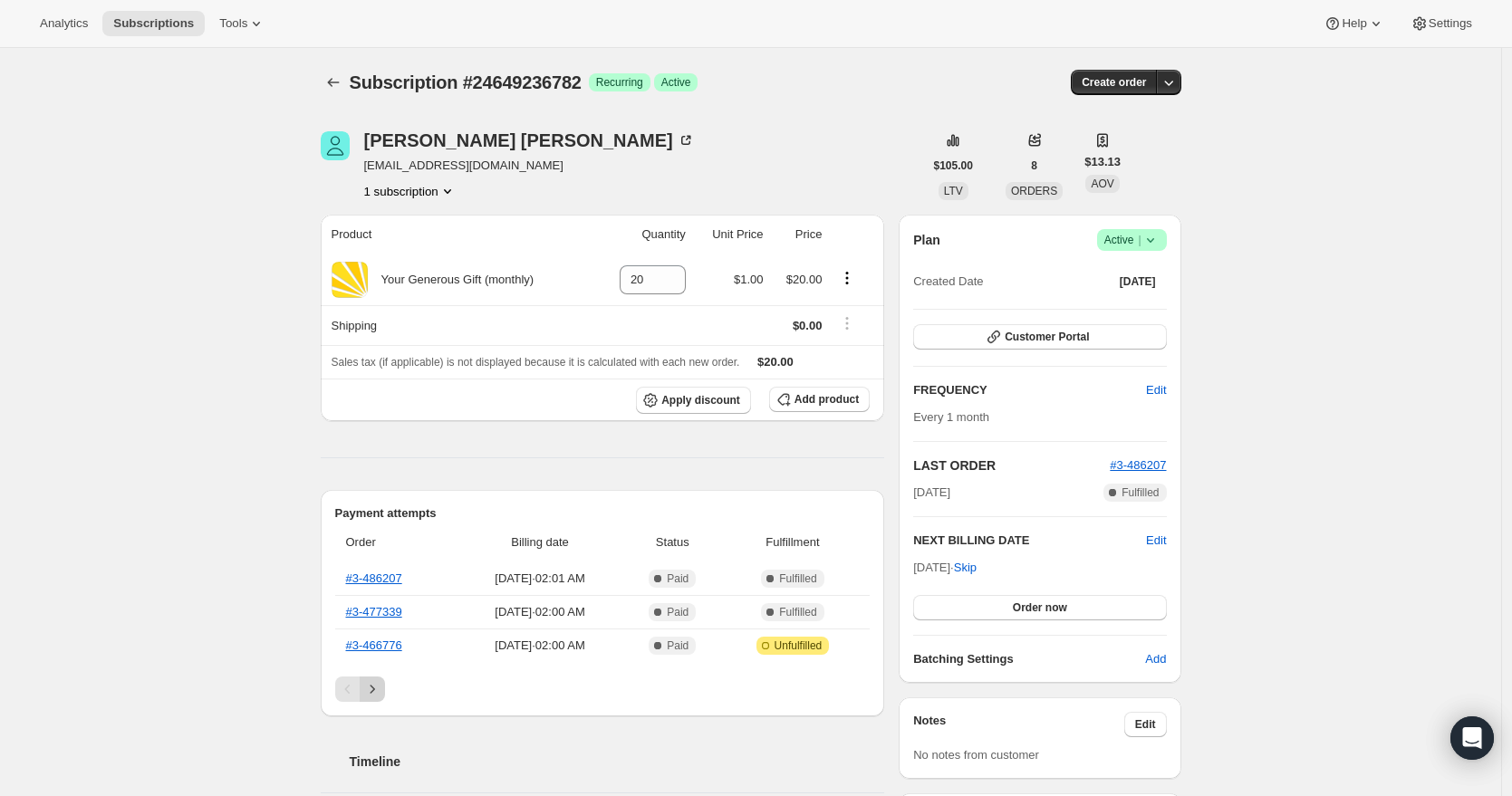
click at [376, 686] on icon "Next" at bounding box center [371, 689] width 18 height 18
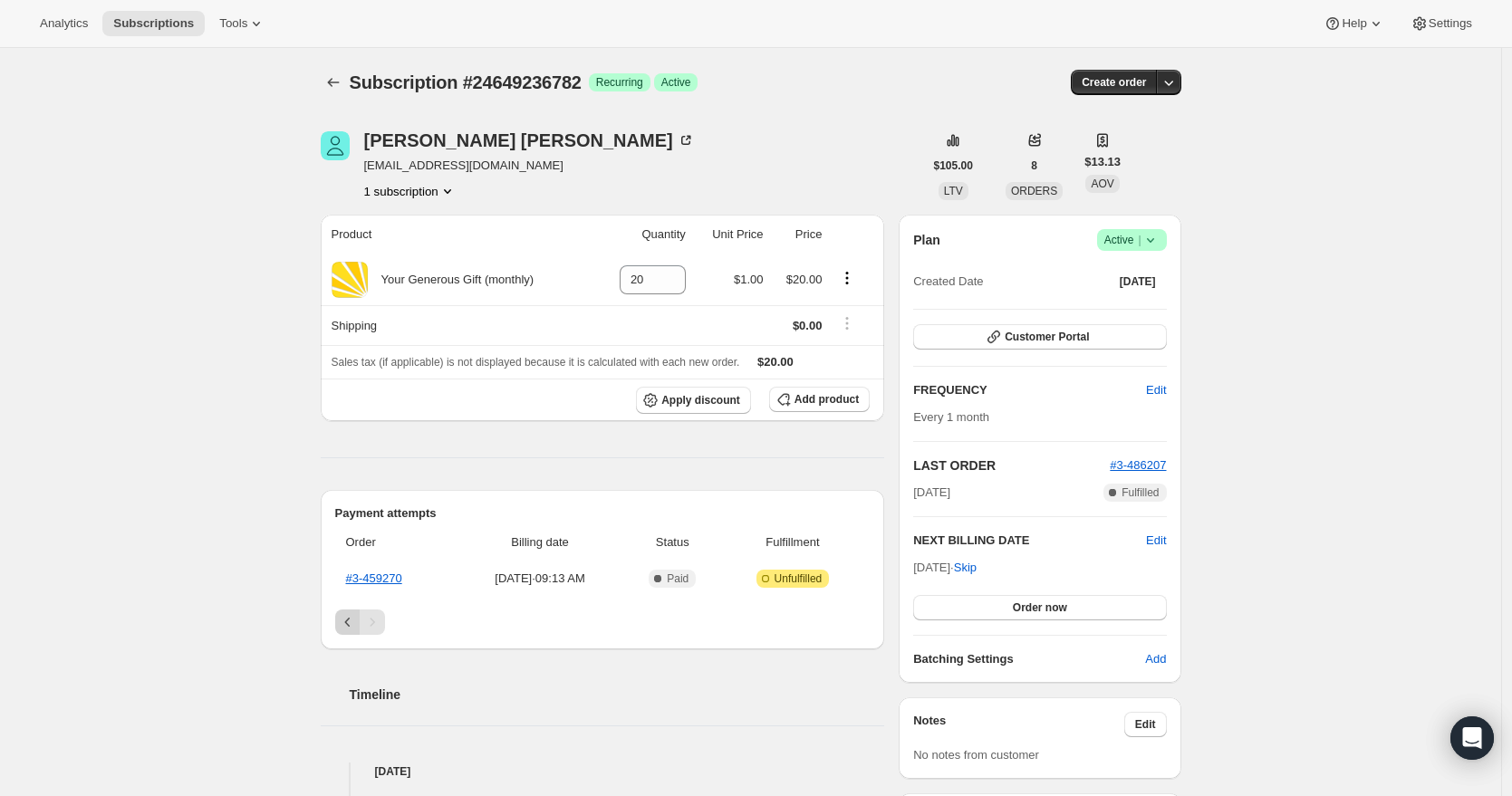
click at [350, 622] on icon "Previous" at bounding box center [347, 623] width 6 height 9
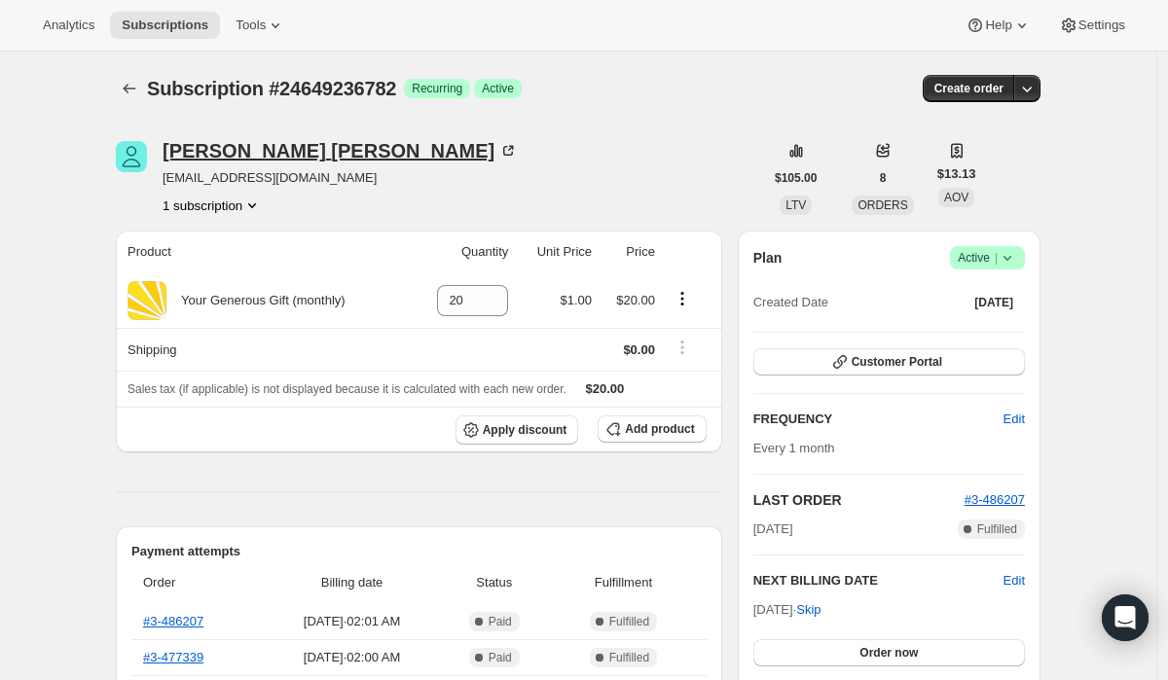
click at [181, 147] on div "Rachell Radigan" at bounding box center [339, 150] width 355 height 19
